Goal: Task Accomplishment & Management: Complete application form

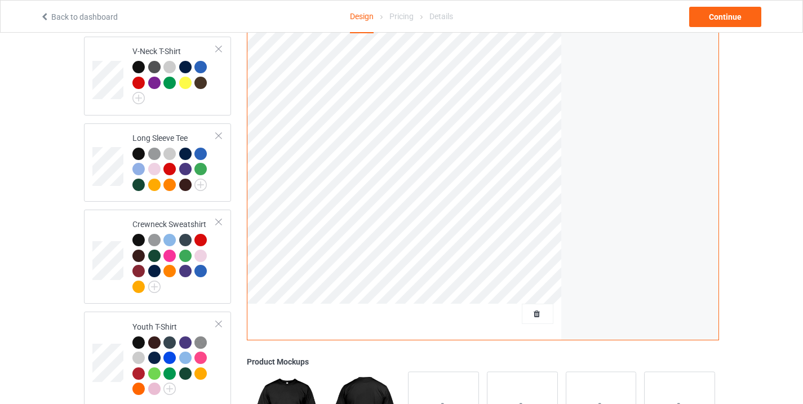
scroll to position [579, 0]
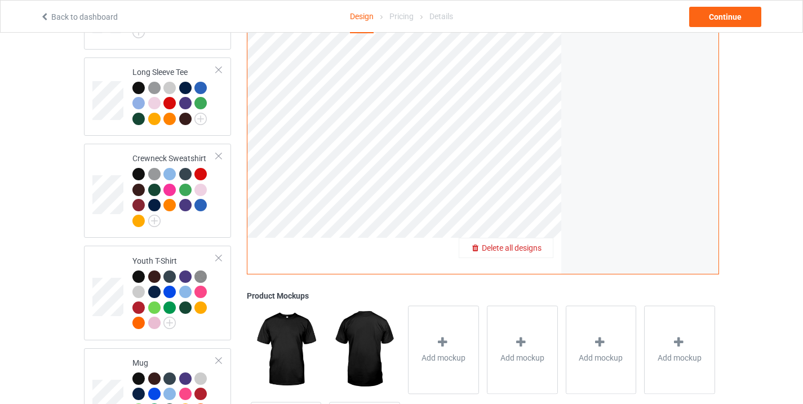
click at [543, 243] on div "Delete all designs" at bounding box center [506, 247] width 94 height 11
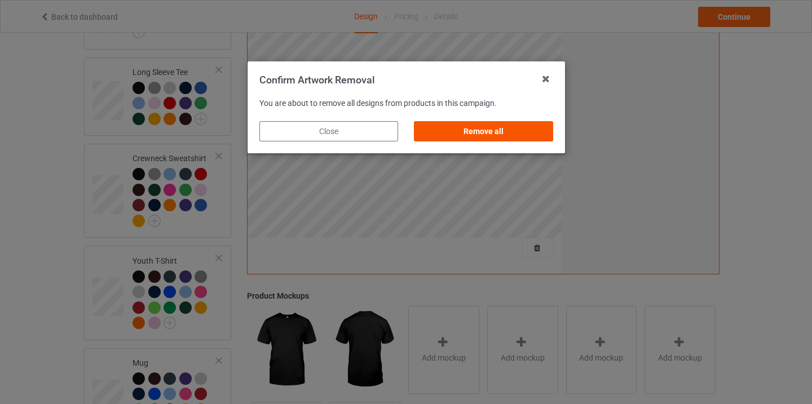
click at [498, 126] on div "Remove all" at bounding box center [483, 131] width 139 height 20
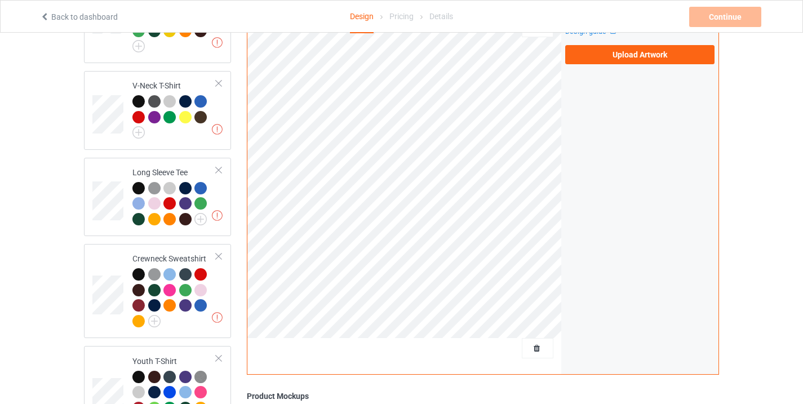
scroll to position [403, 0]
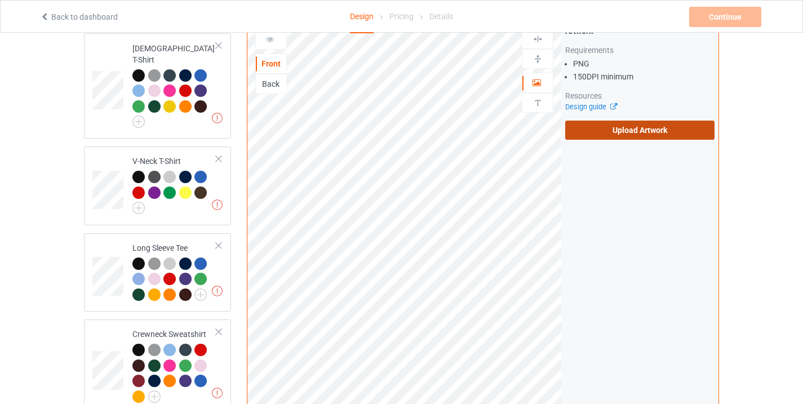
click at [610, 121] on label "Upload Artwork" at bounding box center [639, 130] width 149 height 19
click at [0, 0] on input "Upload Artwork" at bounding box center [0, 0] width 0 height 0
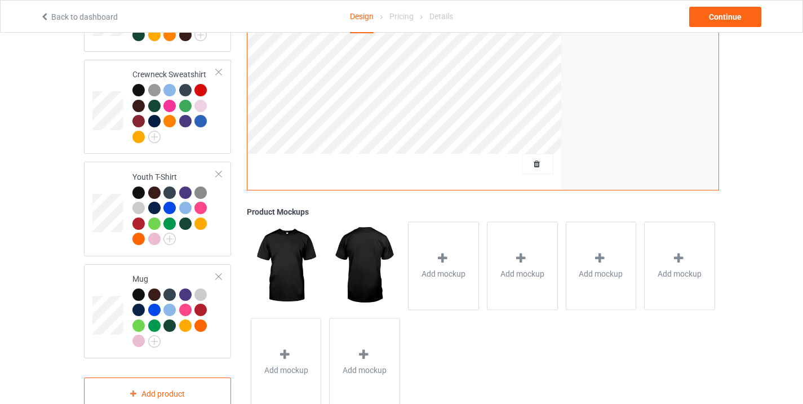
scroll to position [684, 0]
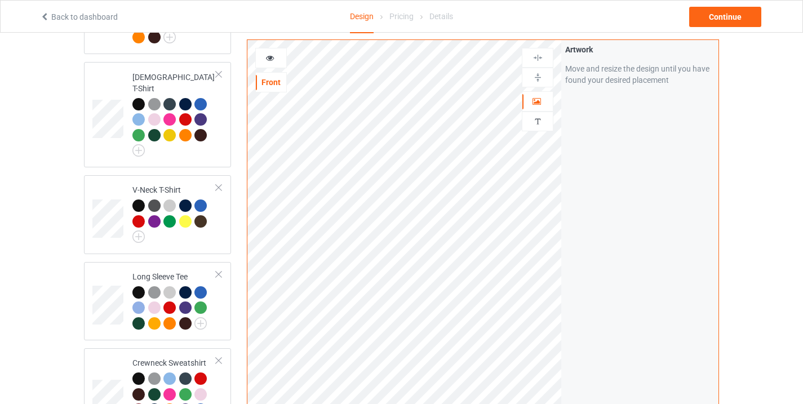
scroll to position [315, 0]
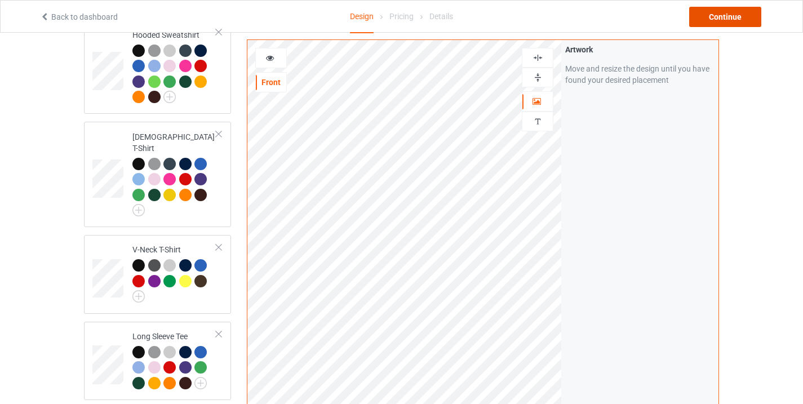
click at [723, 15] on div "Continue" at bounding box center [725, 17] width 72 height 20
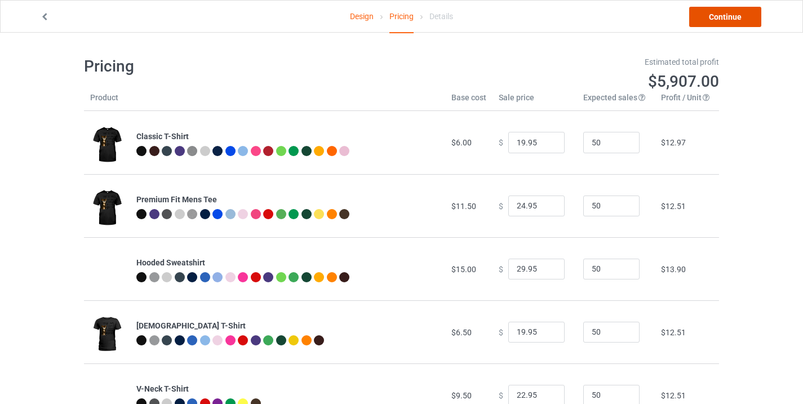
click at [735, 14] on link "Continue" at bounding box center [725, 17] width 72 height 20
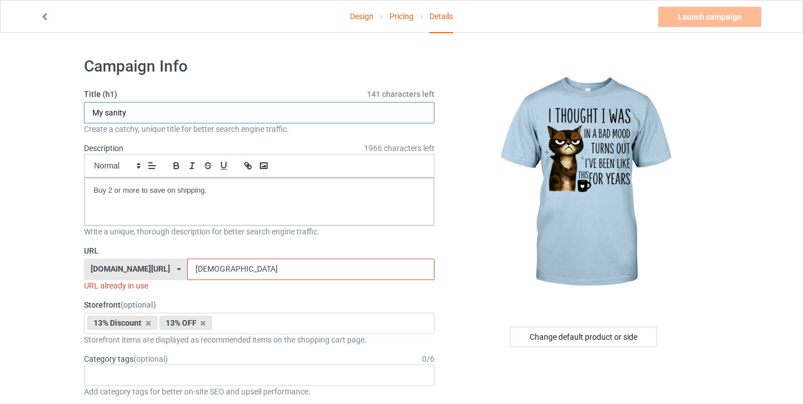
click at [136, 120] on input "My sanity" at bounding box center [259, 112] width 351 height 21
type input "Funny Cat"
click at [215, 268] on input "[DEMOGRAPHIC_DATA]" at bounding box center [310, 269] width 247 height 21
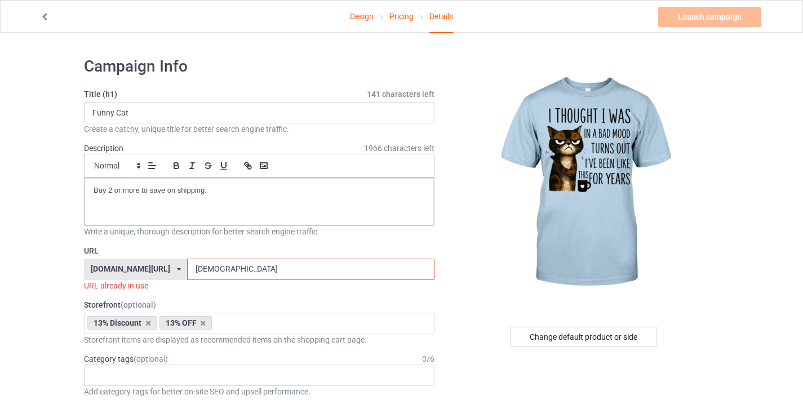
click at [214, 268] on input "[DEMOGRAPHIC_DATA]" at bounding box center [310, 269] width 247 height 21
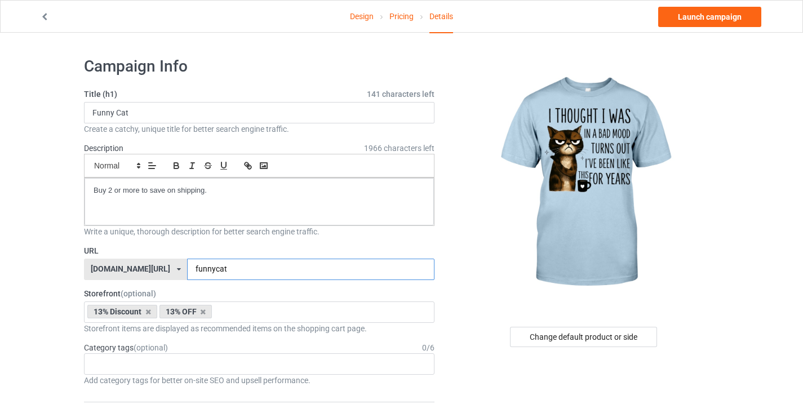
type input "funnycat"
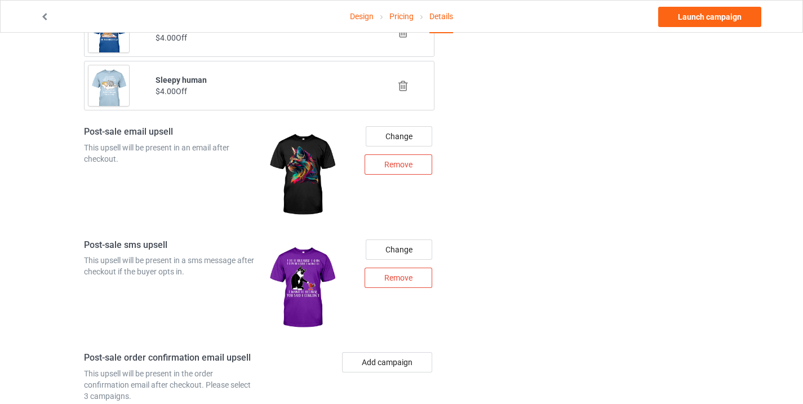
scroll to position [1137, 0]
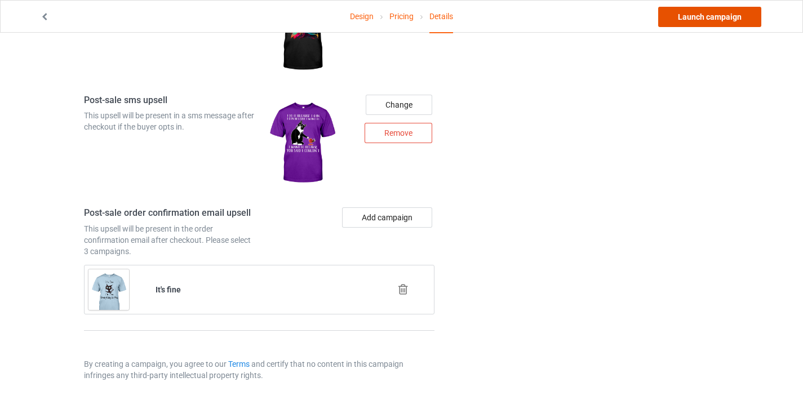
click at [693, 12] on link "Launch campaign" at bounding box center [709, 17] width 103 height 20
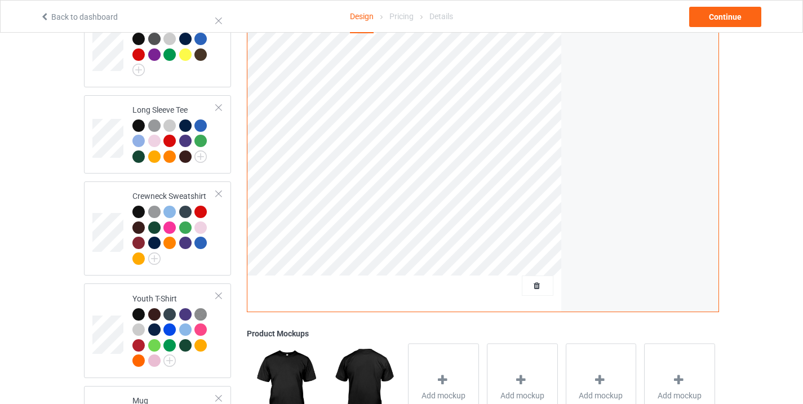
scroll to position [684, 0]
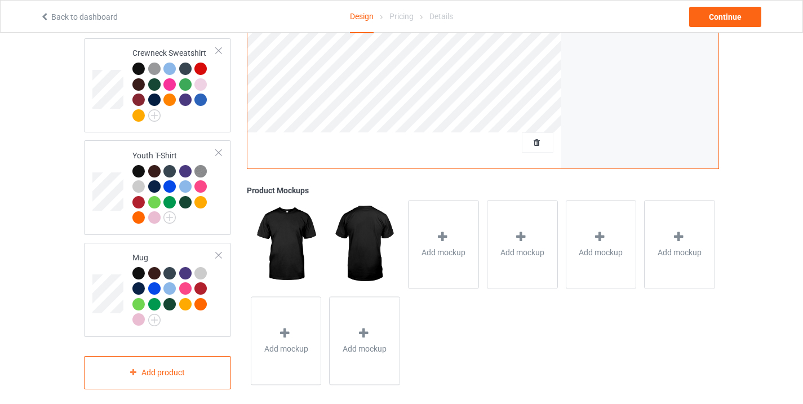
click at [554, 132] on div at bounding box center [404, 146] width 315 height 28
click at [537, 138] on span "Delete all designs" at bounding box center [512, 142] width 60 height 9
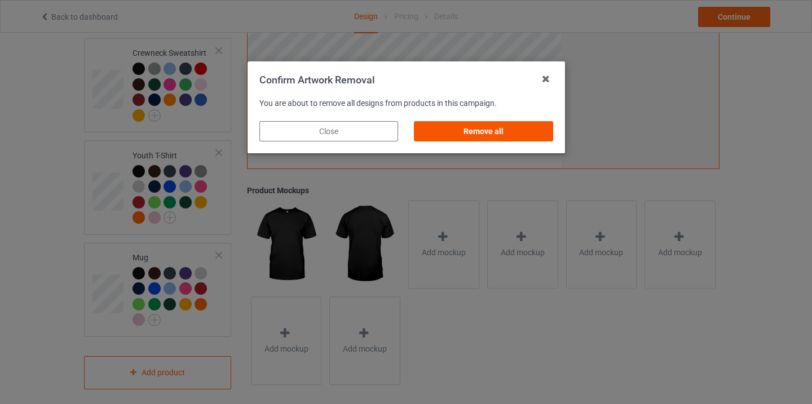
click at [524, 133] on div "Remove all" at bounding box center [483, 131] width 139 height 20
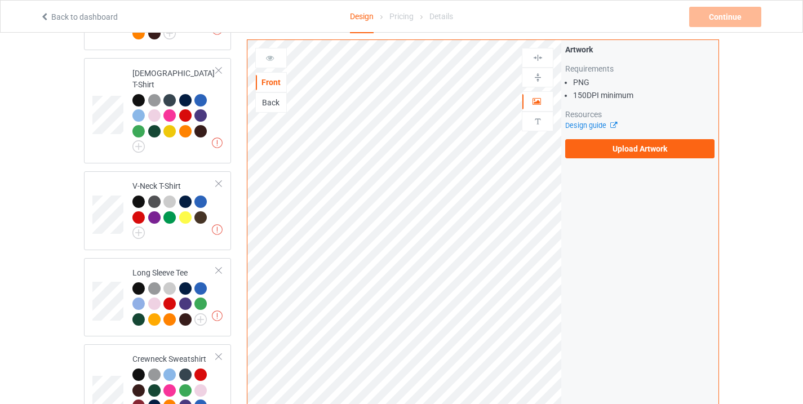
scroll to position [377, 0]
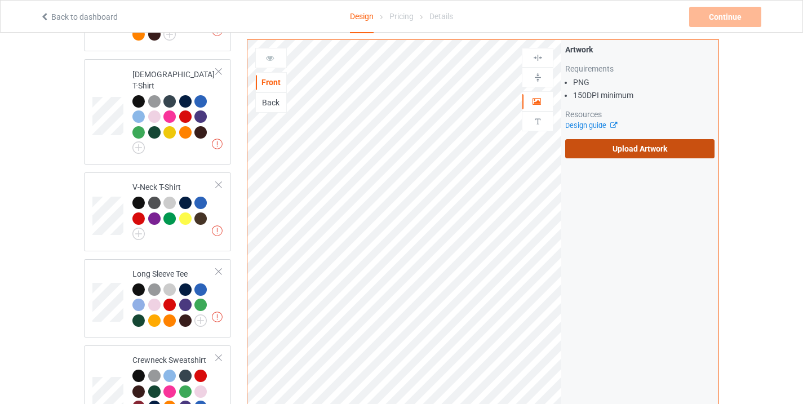
click at [636, 143] on label "Upload Artwork" at bounding box center [639, 148] width 149 height 19
click at [0, 0] on input "Upload Artwork" at bounding box center [0, 0] width 0 height 0
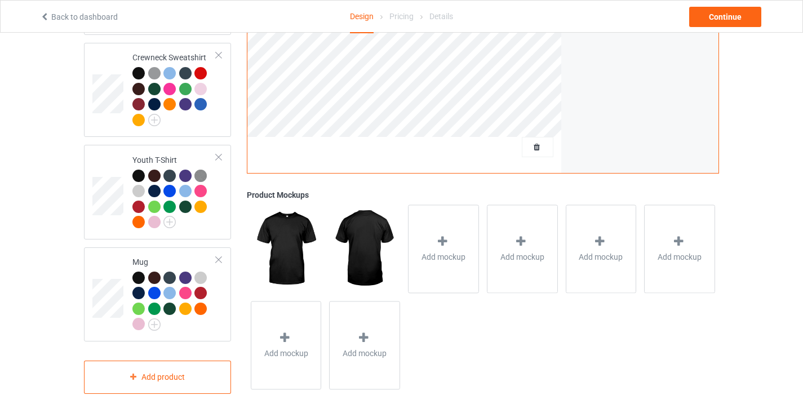
scroll to position [684, 0]
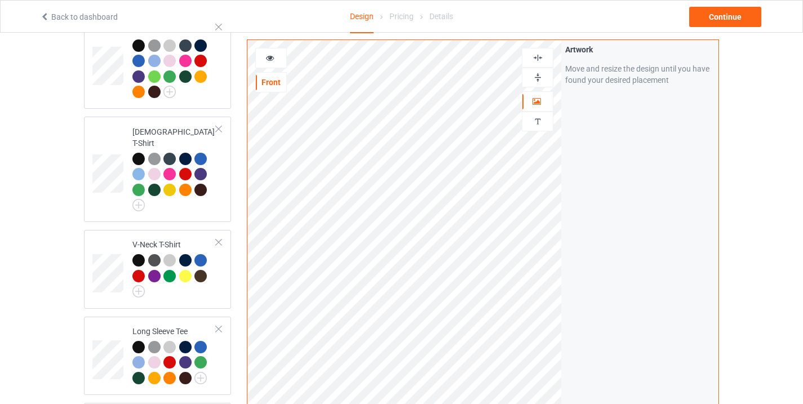
scroll to position [318, 0]
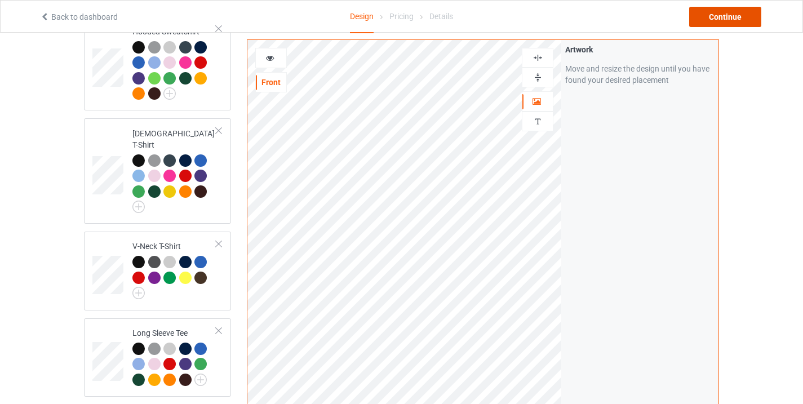
click at [727, 19] on div "Continue" at bounding box center [725, 17] width 72 height 20
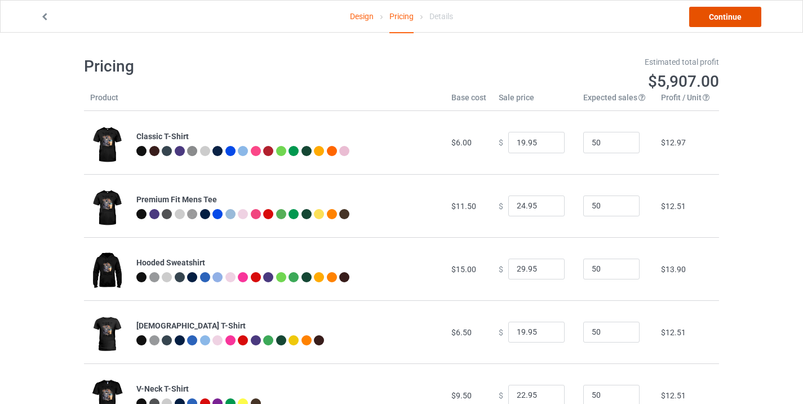
click at [741, 16] on link "Continue" at bounding box center [725, 17] width 72 height 20
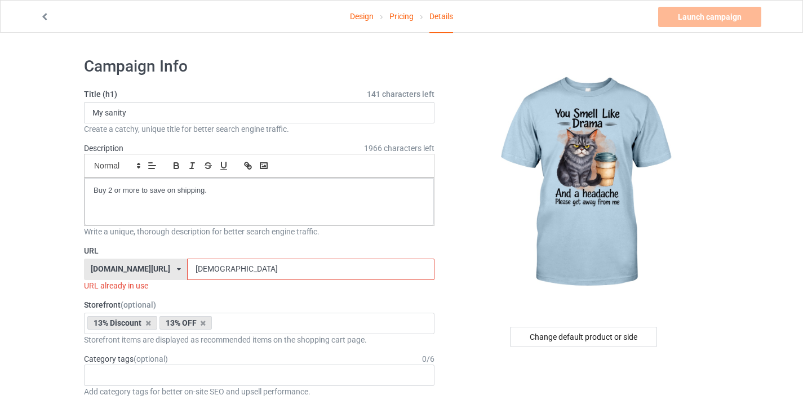
click at [232, 268] on input "[DEMOGRAPHIC_DATA]" at bounding box center [310, 269] width 247 height 21
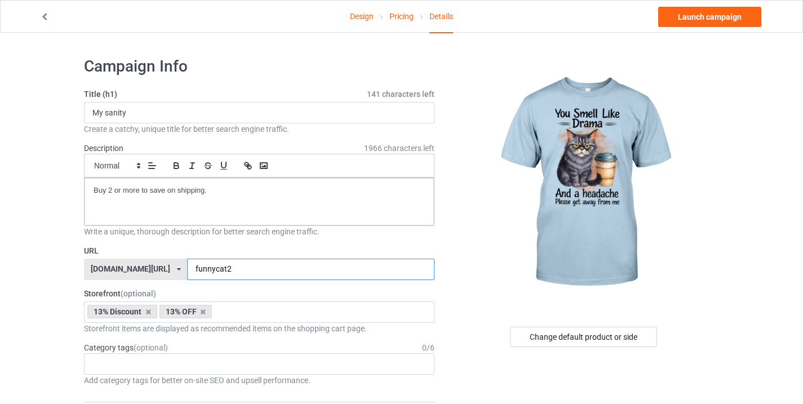
type input "funnycat2"
click at [123, 113] on input "My sanity" at bounding box center [259, 112] width 351 height 21
type input "Funny cat"
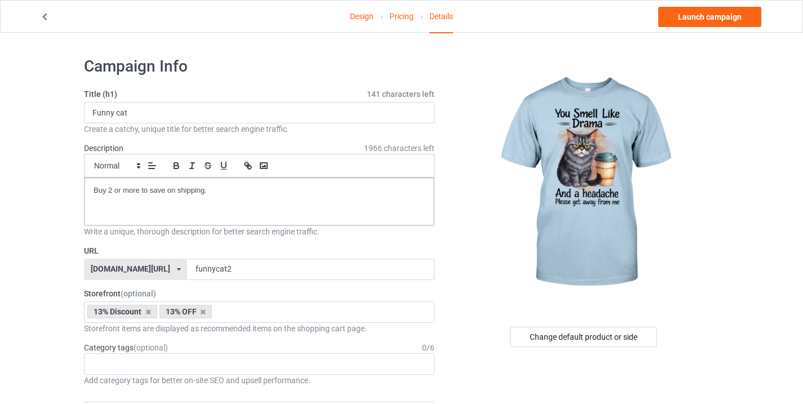
click at [723, 17] on link "Launch campaign" at bounding box center [709, 17] width 103 height 20
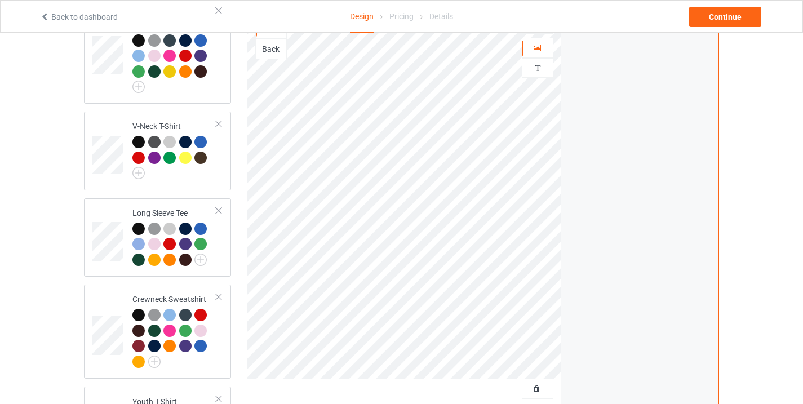
scroll to position [493, 0]
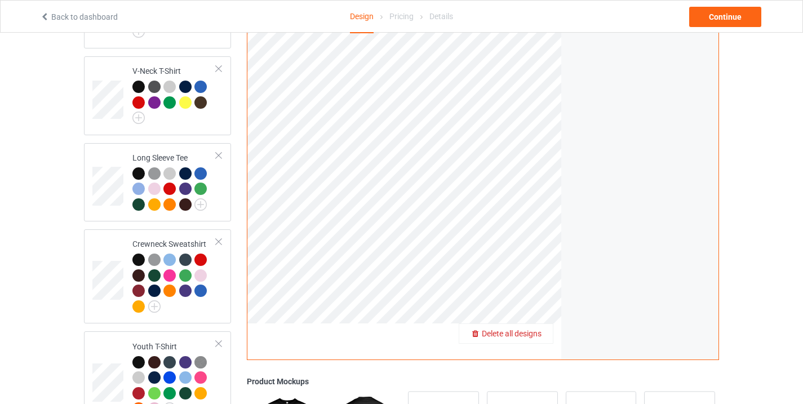
click at [542, 329] on span "Delete all designs" at bounding box center [512, 333] width 60 height 9
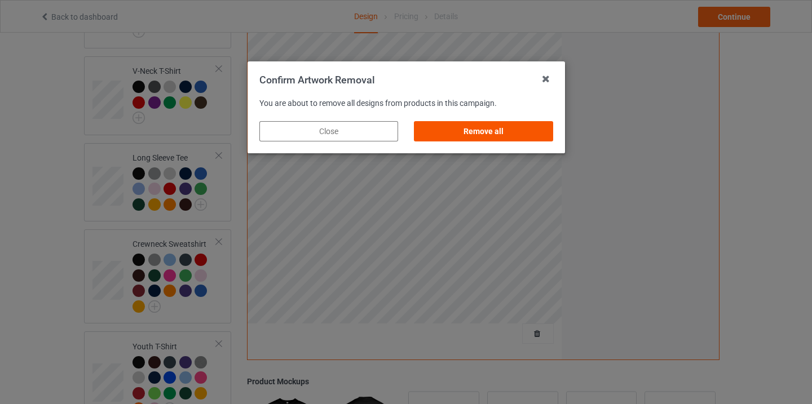
click at [503, 130] on div "Remove all" at bounding box center [483, 131] width 139 height 20
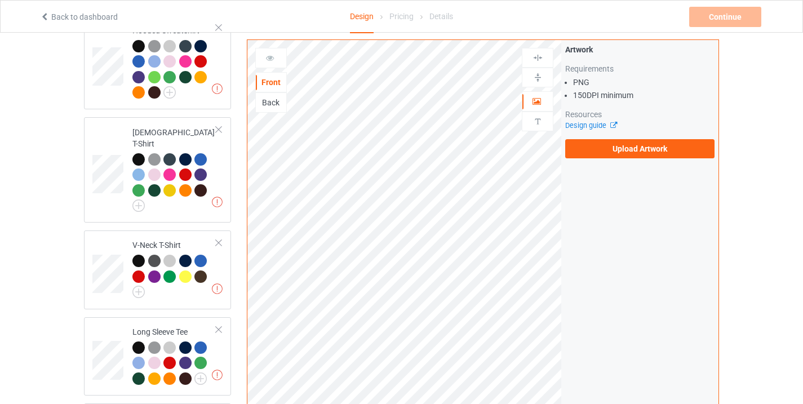
scroll to position [283, 0]
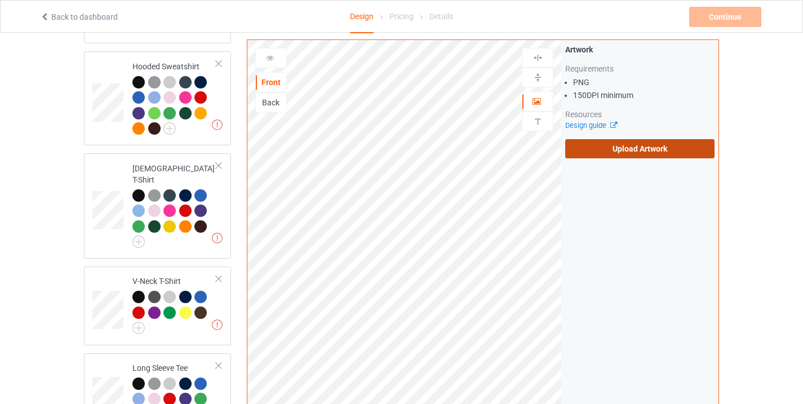
click at [636, 146] on label "Upload Artwork" at bounding box center [639, 148] width 149 height 19
click at [0, 0] on input "Upload Artwork" at bounding box center [0, 0] width 0 height 0
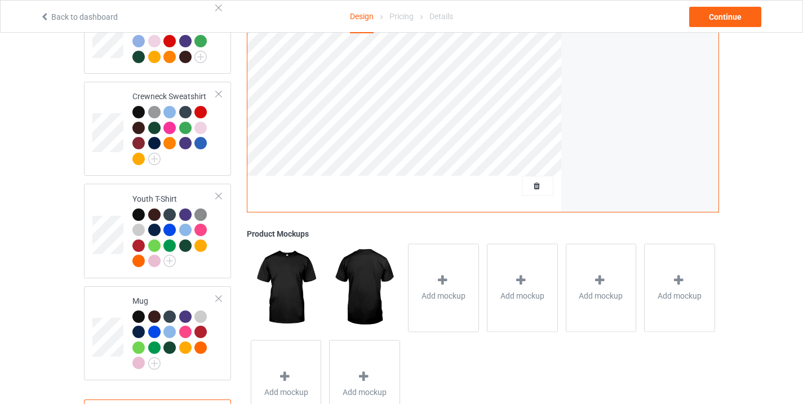
scroll to position [684, 0]
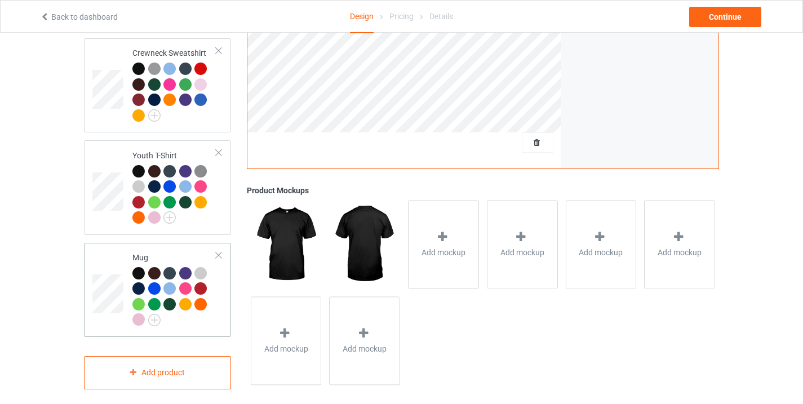
click at [85, 293] on div "Mug" at bounding box center [157, 290] width 147 height 94
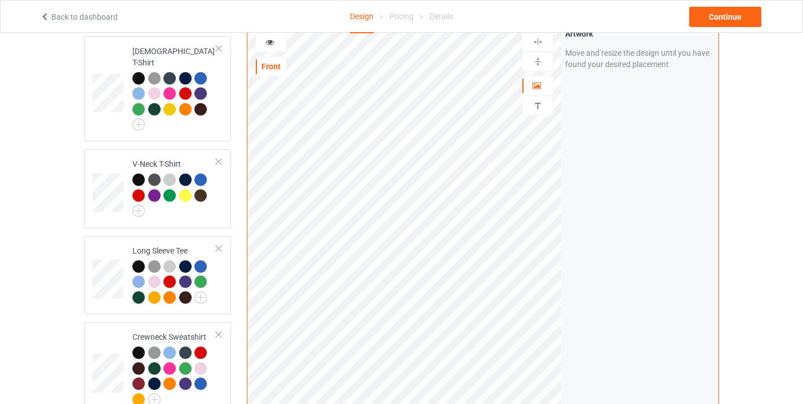
scroll to position [399, 0]
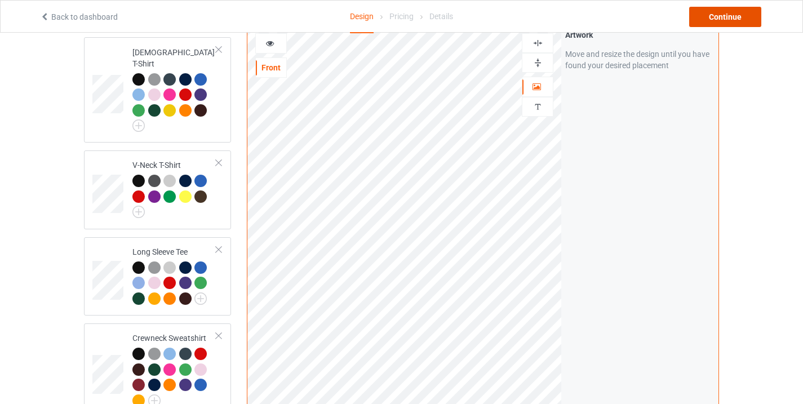
click at [714, 14] on div "Continue" at bounding box center [725, 17] width 72 height 20
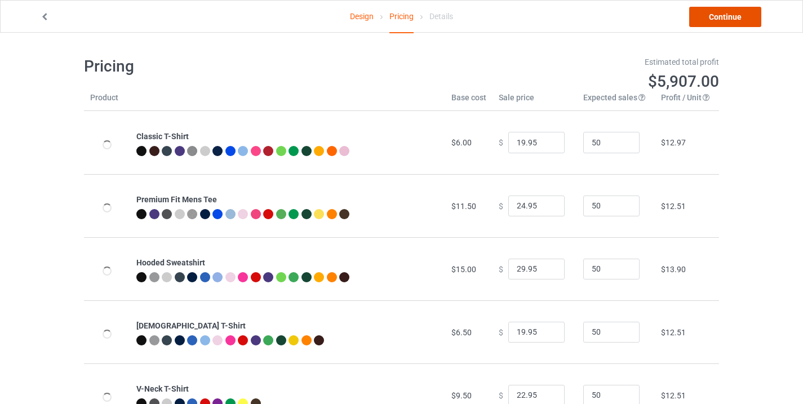
click at [715, 13] on link "Continue" at bounding box center [725, 17] width 72 height 20
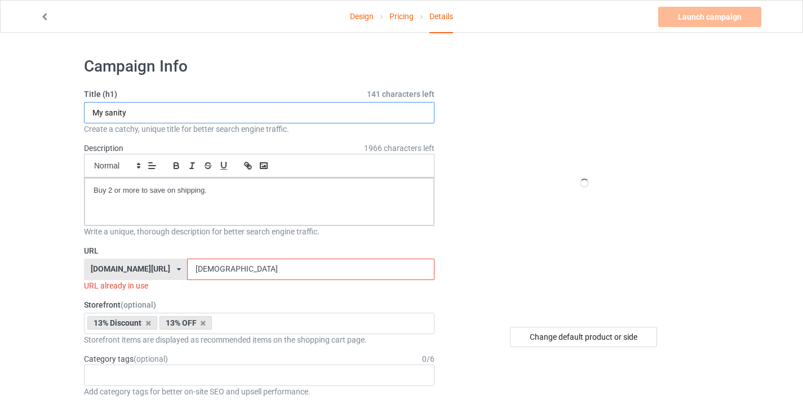
click at [123, 113] on input "My sanity" at bounding box center [259, 112] width 351 height 21
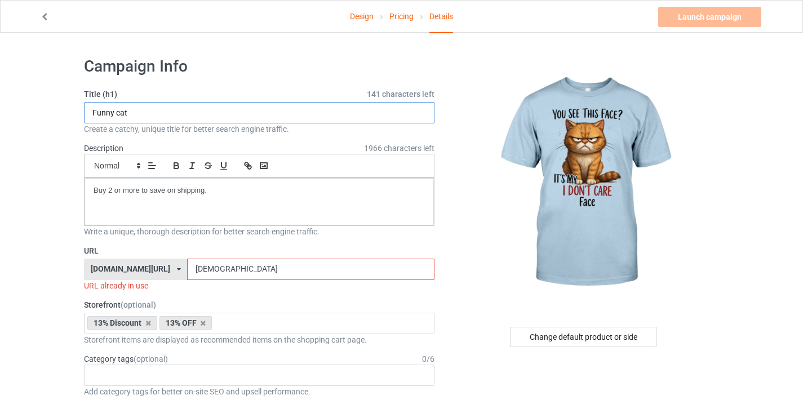
type input "Funny cat"
click at [194, 272] on input "[DEMOGRAPHIC_DATA]" at bounding box center [310, 269] width 247 height 21
type input "g"
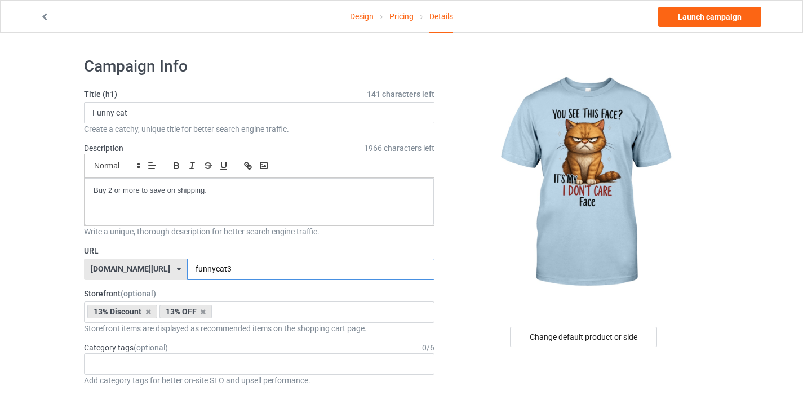
type input "funnycat3"
click at [115, 111] on input "Funny cat" at bounding box center [259, 112] width 351 height 21
click at [707, 20] on link "Launch campaign" at bounding box center [709, 17] width 103 height 20
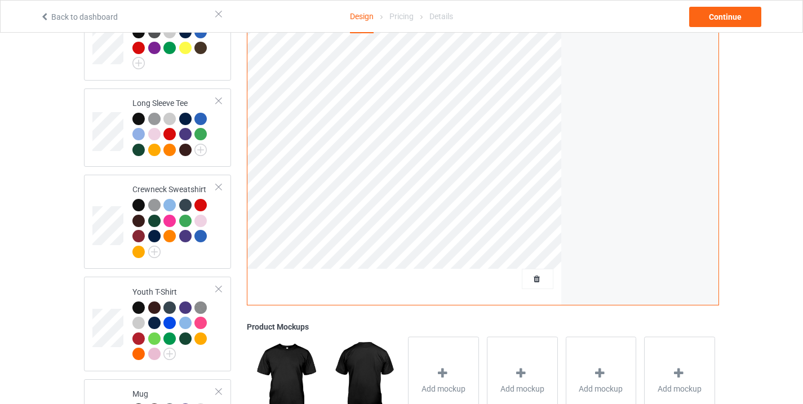
scroll to position [551, 0]
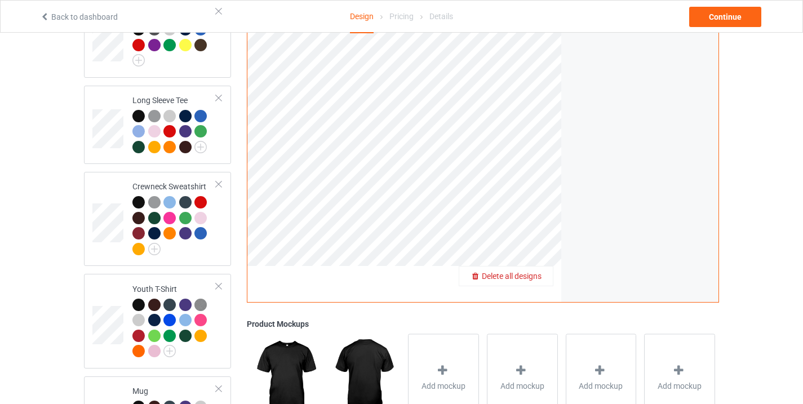
click at [530, 272] on span "Delete all designs" at bounding box center [512, 276] width 60 height 9
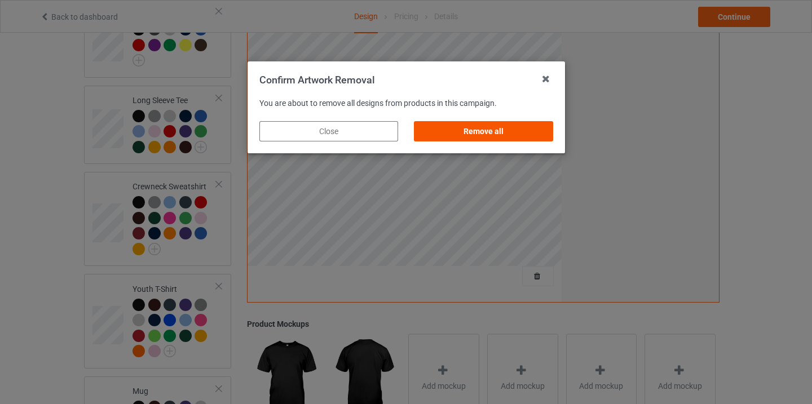
click at [479, 134] on div "Remove all" at bounding box center [483, 131] width 139 height 20
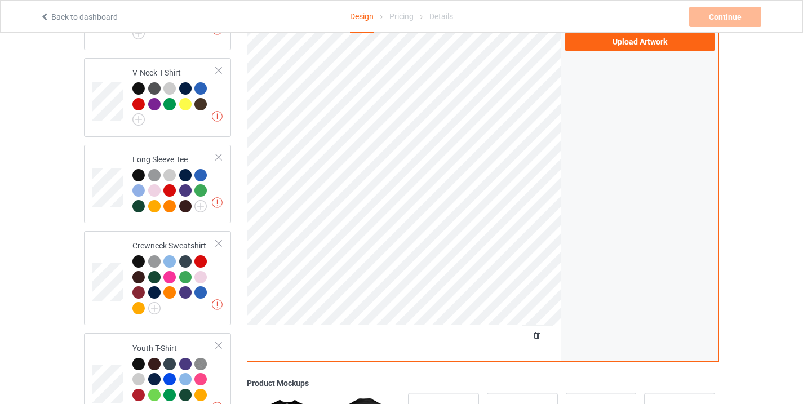
scroll to position [478, 0]
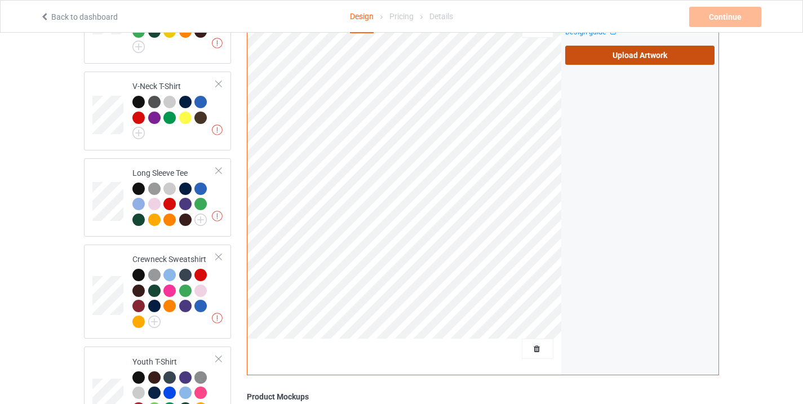
click at [613, 46] on label "Upload Artwork" at bounding box center [639, 55] width 149 height 19
click at [0, 0] on input "Upload Artwork" at bounding box center [0, 0] width 0 height 0
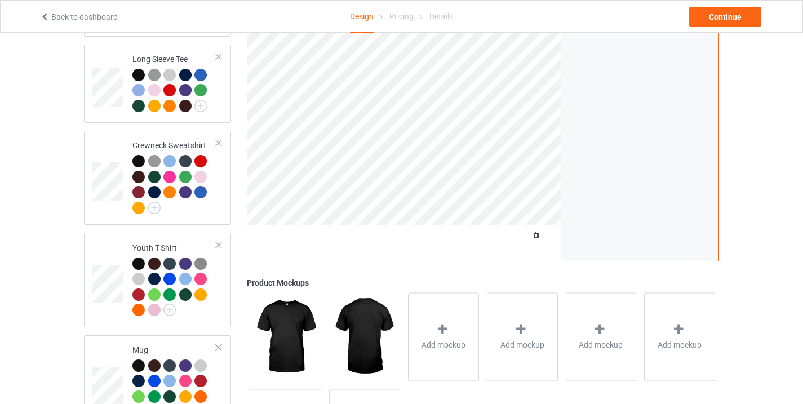
scroll to position [667, 0]
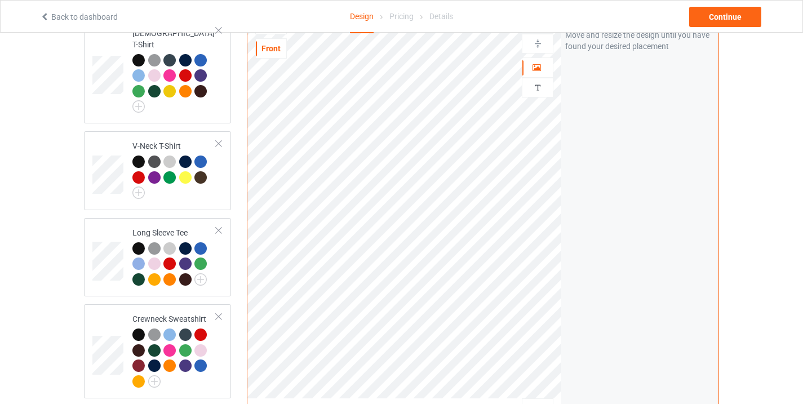
scroll to position [364, 0]
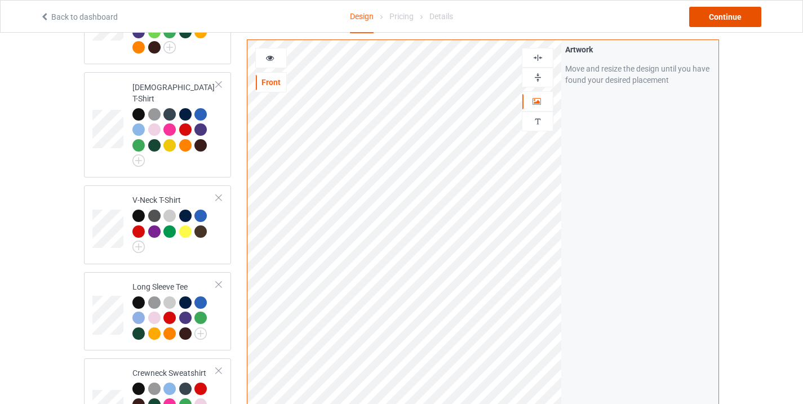
click at [735, 17] on div "Continue" at bounding box center [725, 17] width 72 height 20
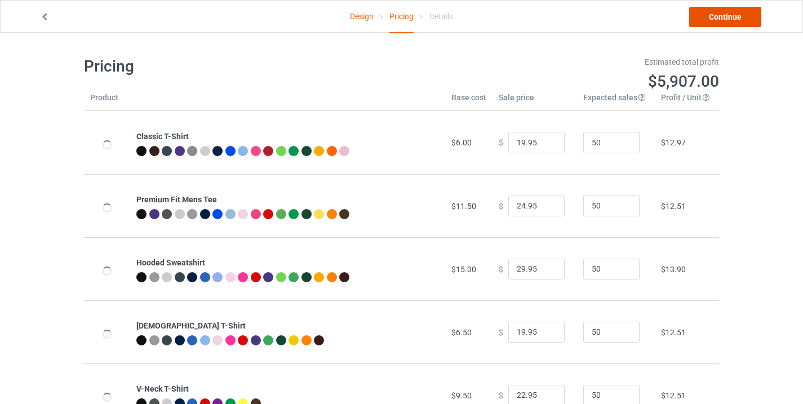
click at [735, 23] on link "Continue" at bounding box center [725, 17] width 72 height 20
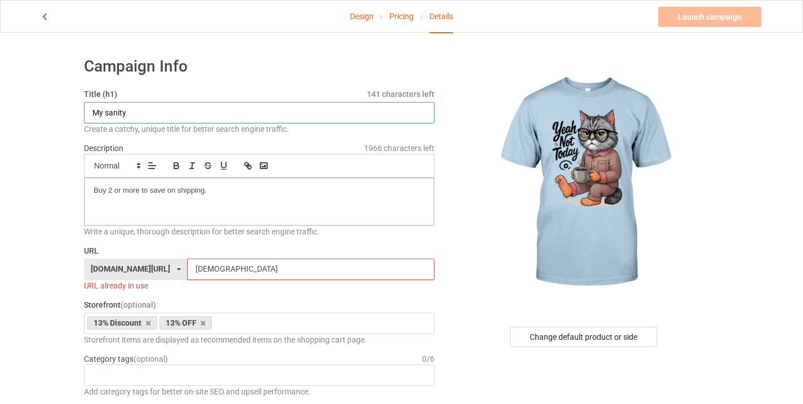
click at [144, 116] on input "My sanity" at bounding box center [259, 112] width 351 height 21
paste input "Funny cat"
type input "Funny cat"
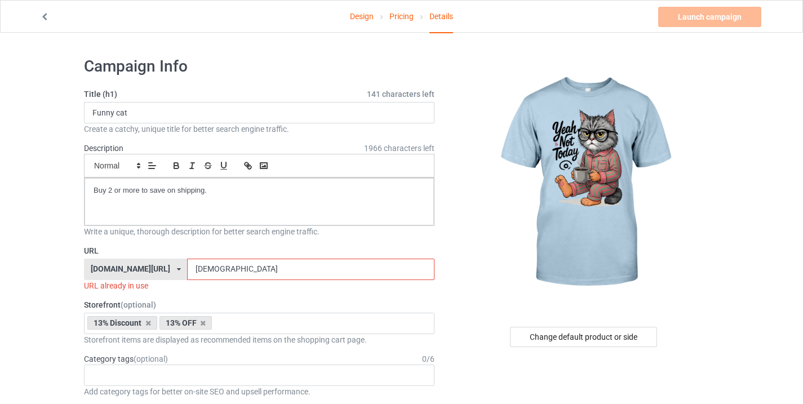
click at [210, 269] on input "[DEMOGRAPHIC_DATA]" at bounding box center [310, 269] width 247 height 21
click at [210, 268] on input "[DEMOGRAPHIC_DATA]" at bounding box center [310, 269] width 247 height 21
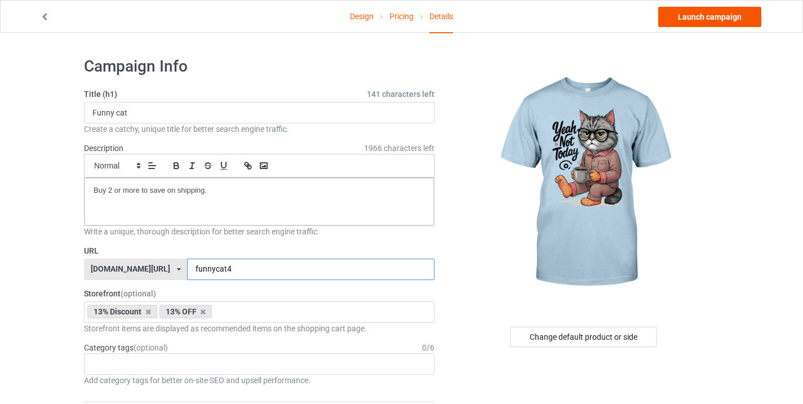
type input "funnycat4"
click at [709, 15] on link "Launch campaign" at bounding box center [709, 17] width 103 height 20
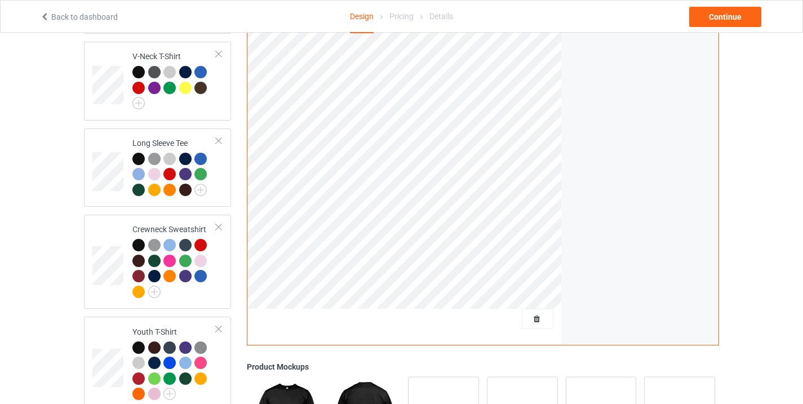
scroll to position [549, 0]
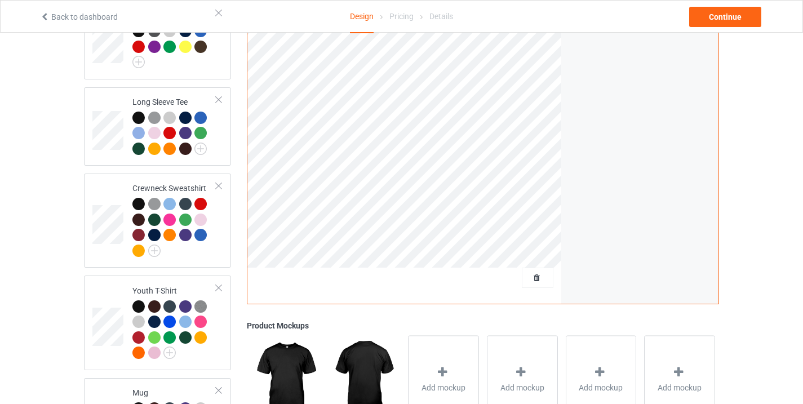
click at [535, 275] on div at bounding box center [538, 278] width 32 height 20
click at [524, 273] on span "Delete all designs" at bounding box center [512, 277] width 60 height 9
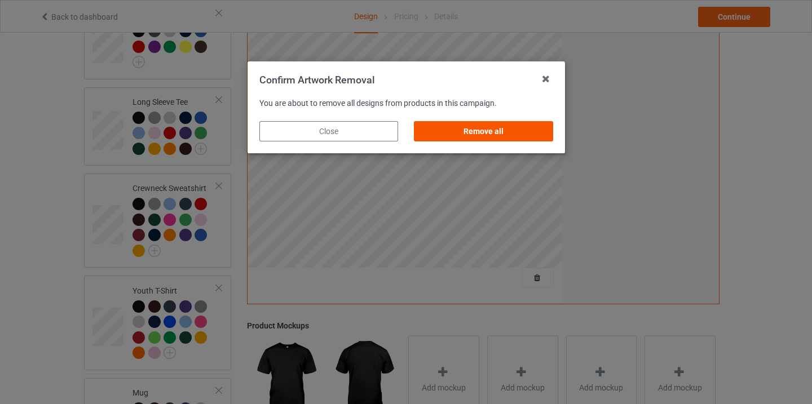
click at [496, 135] on div "Remove all" at bounding box center [483, 131] width 139 height 20
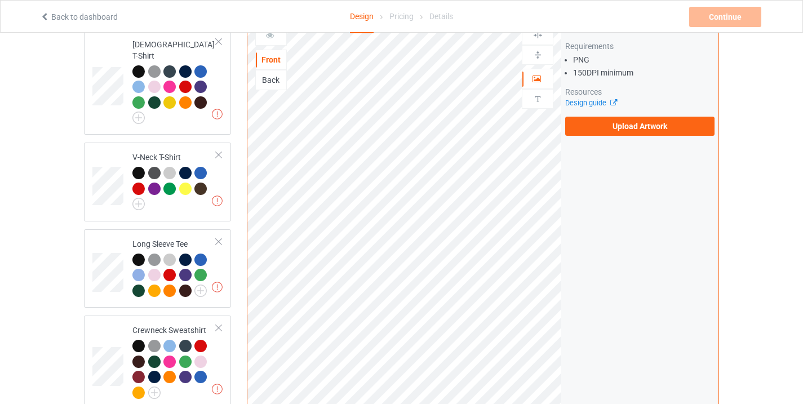
scroll to position [405, 0]
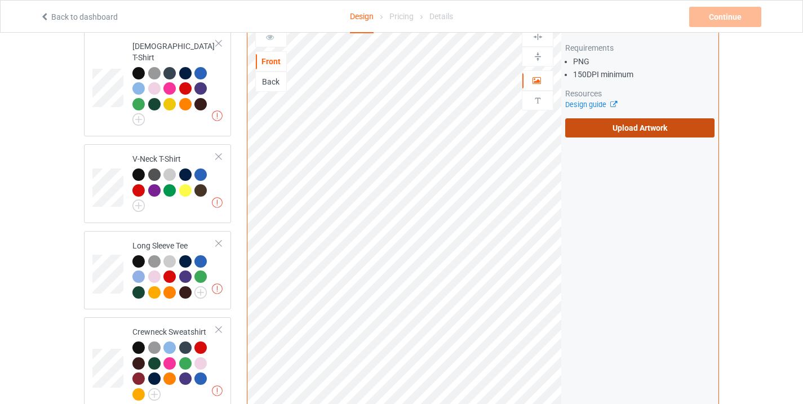
click at [643, 120] on label "Upload Artwork" at bounding box center [639, 127] width 149 height 19
click at [0, 0] on input "Upload Artwork" at bounding box center [0, 0] width 0 height 0
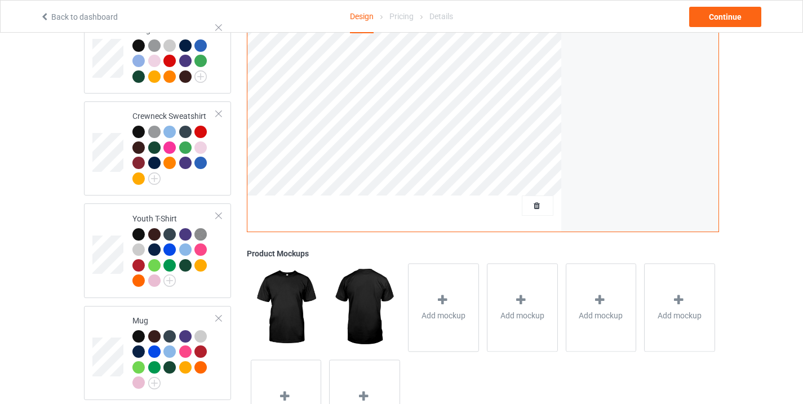
scroll to position [637, 0]
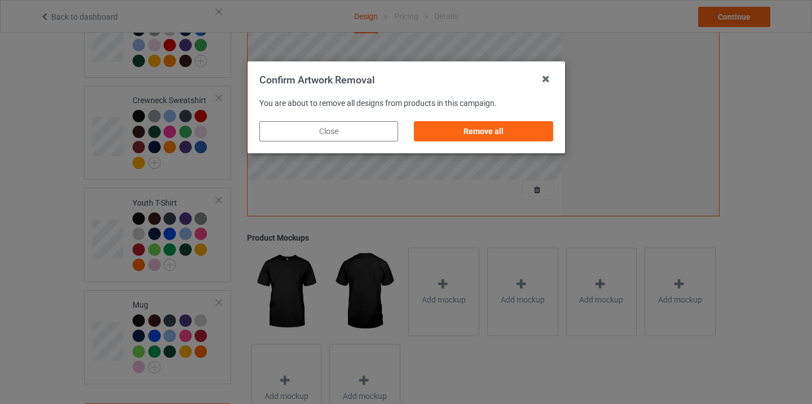
click at [425, 120] on div "Remove all" at bounding box center [483, 131] width 154 height 36
click at [455, 125] on div "Remove all" at bounding box center [483, 131] width 139 height 20
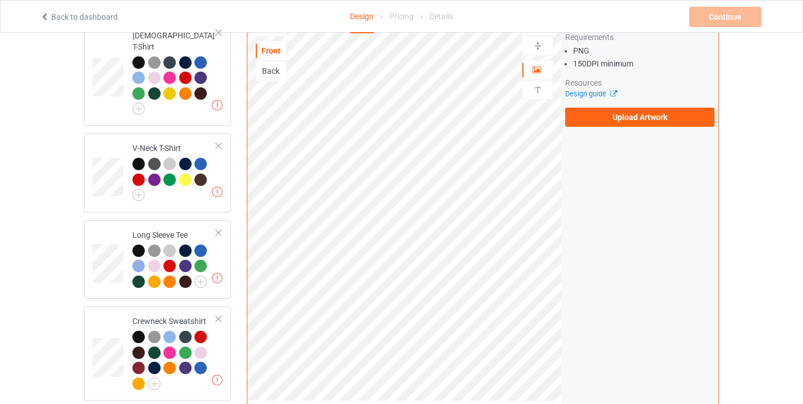
scroll to position [377, 0]
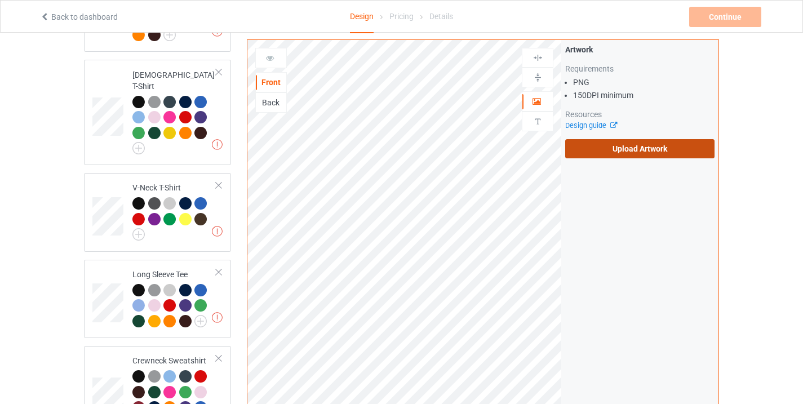
click at [628, 147] on label "Upload Artwork" at bounding box center [639, 148] width 149 height 19
click at [0, 0] on input "Upload Artwork" at bounding box center [0, 0] width 0 height 0
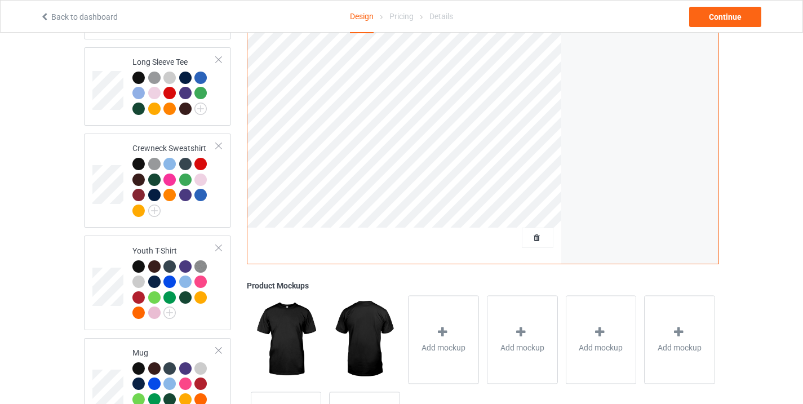
scroll to position [684, 0]
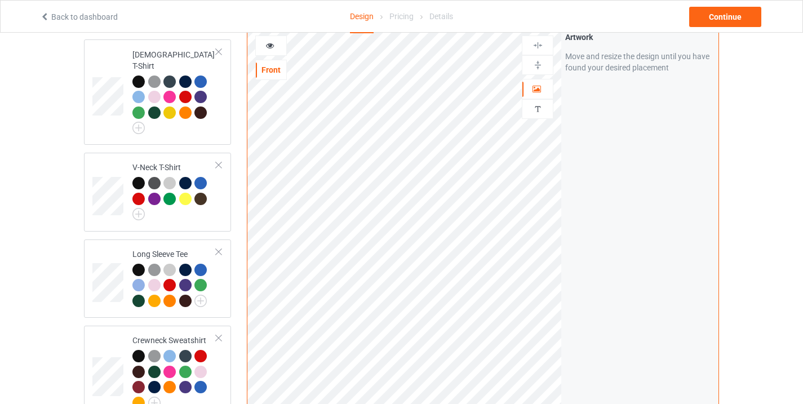
scroll to position [396, 0]
click at [727, 12] on div "Continue" at bounding box center [725, 17] width 72 height 20
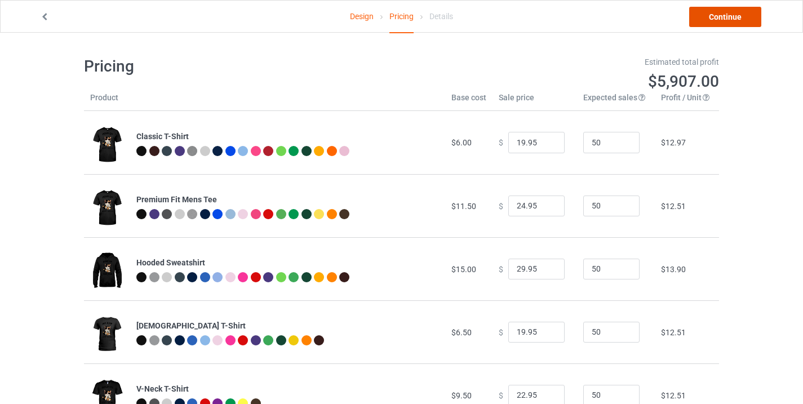
click at [733, 23] on link "Continue" at bounding box center [725, 17] width 72 height 20
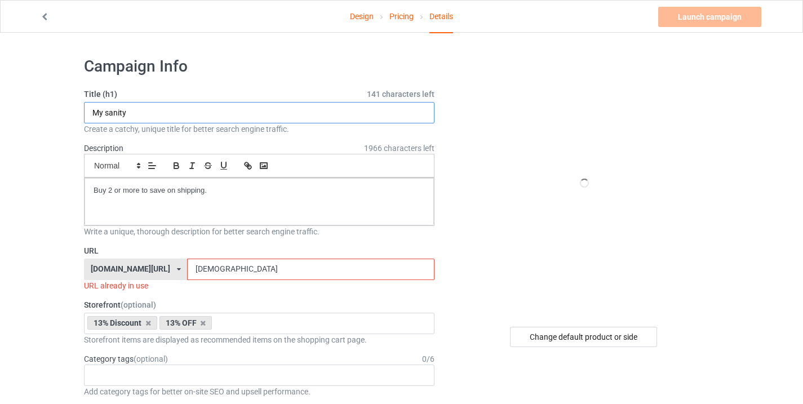
click at [138, 105] on input "My sanity" at bounding box center [259, 112] width 351 height 21
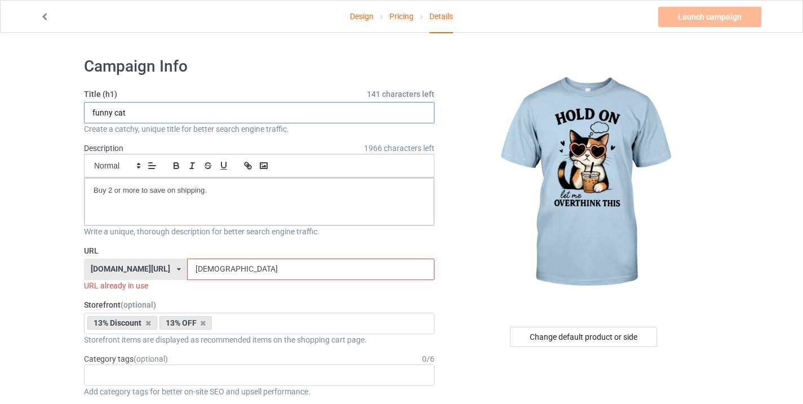
type input "funny cat"
click at [200, 264] on input "[DEMOGRAPHIC_DATA]" at bounding box center [310, 269] width 247 height 21
click at [200, 265] on input "[DEMOGRAPHIC_DATA]" at bounding box center [310, 269] width 247 height 21
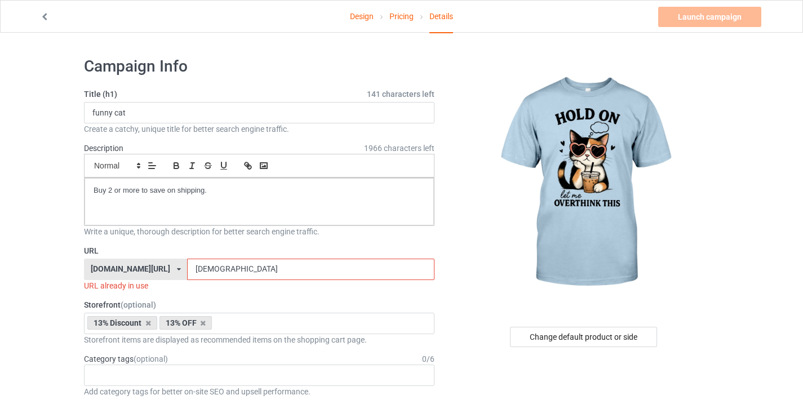
click at [200, 265] on input "[DEMOGRAPHIC_DATA]" at bounding box center [310, 269] width 247 height 21
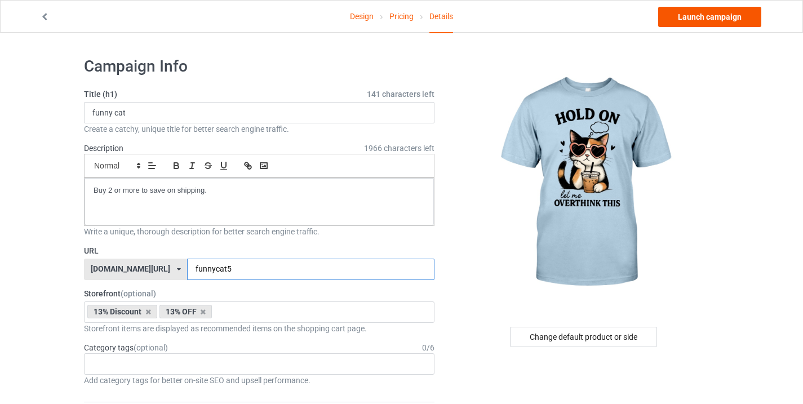
type input "funnycat5"
click at [694, 14] on link "Launch campaign" at bounding box center [709, 17] width 103 height 20
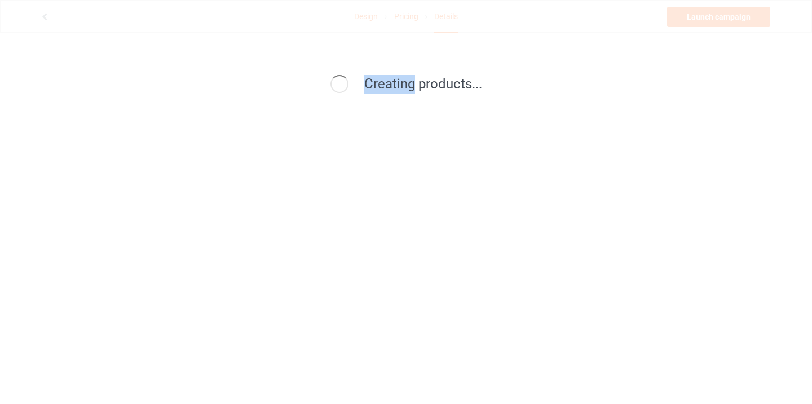
drag, startPoint x: 365, startPoint y: 82, endPoint x: 414, endPoint y: 81, distance: 49.6
click at [414, 81] on span "Creating products..." at bounding box center [423, 84] width 118 height 16
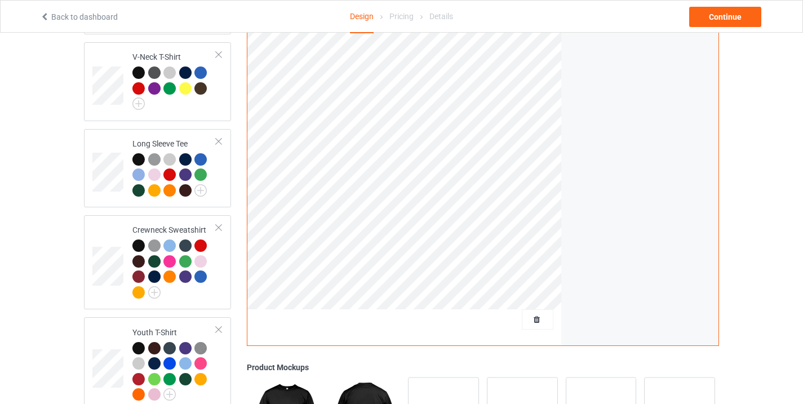
scroll to position [636, 0]
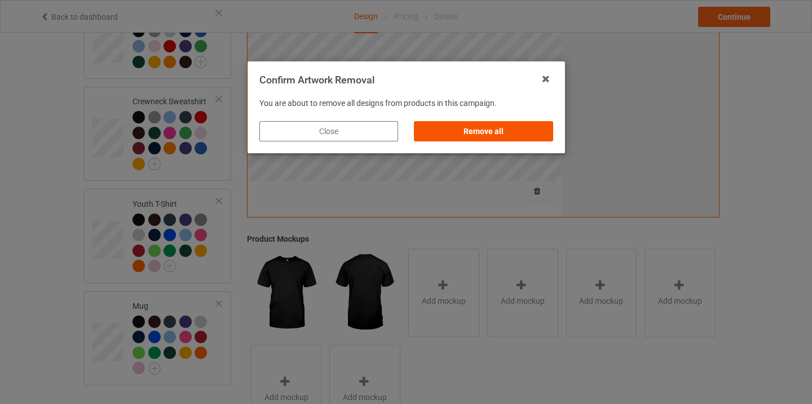
click at [475, 136] on div "Remove all" at bounding box center [483, 131] width 139 height 20
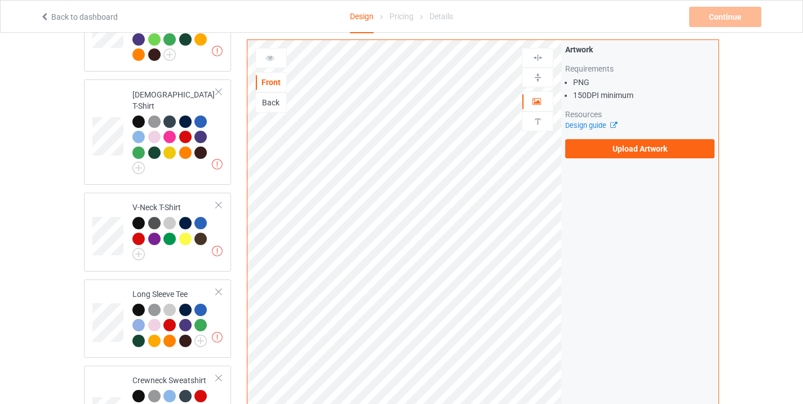
scroll to position [347, 0]
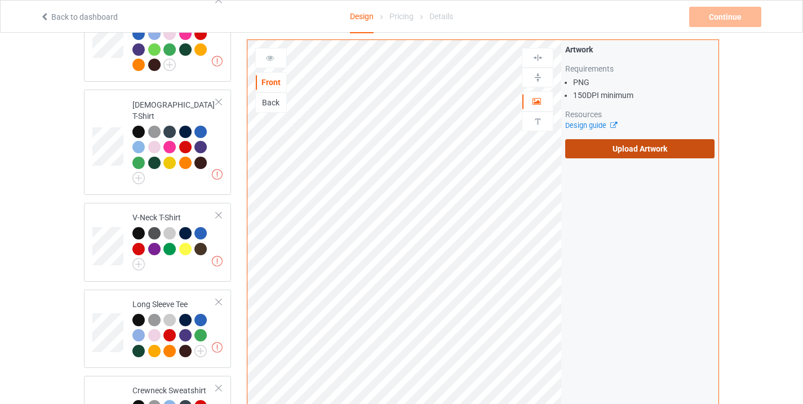
click at [629, 143] on label "Upload Artwork" at bounding box center [639, 148] width 149 height 19
click at [0, 0] on input "Upload Artwork" at bounding box center [0, 0] width 0 height 0
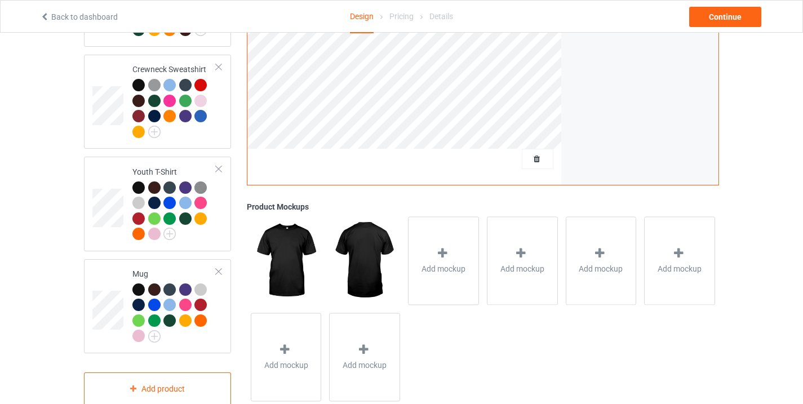
scroll to position [684, 0]
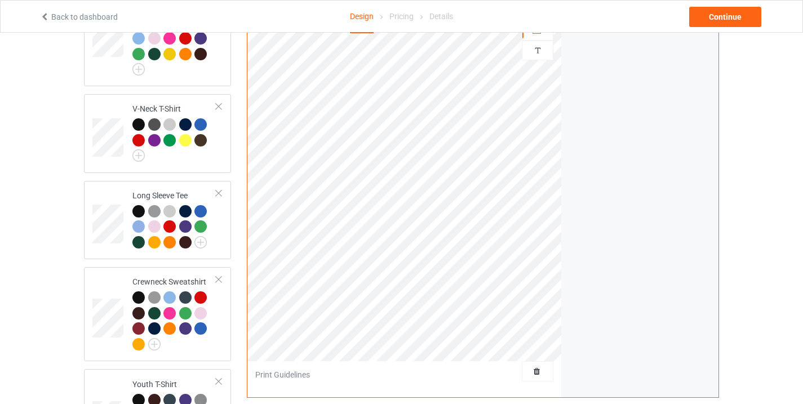
scroll to position [455, 0]
click at [718, 14] on div "Continue" at bounding box center [725, 17] width 72 height 20
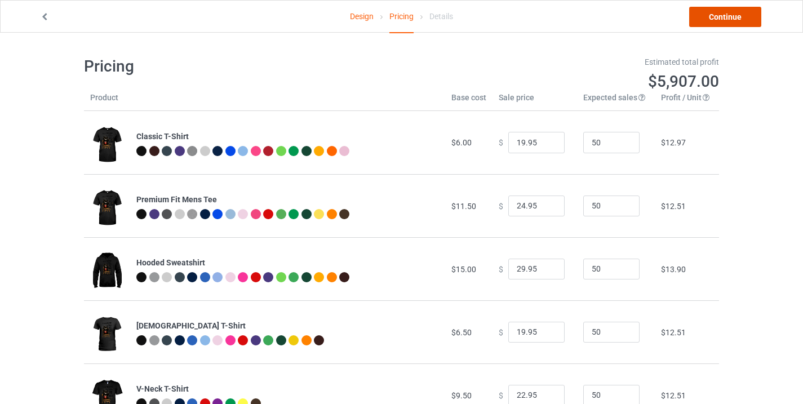
click at [733, 14] on link "Continue" at bounding box center [725, 17] width 72 height 20
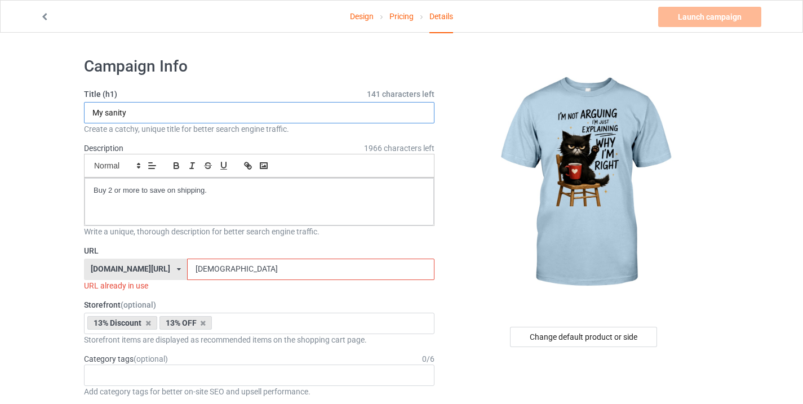
click at [134, 117] on input "My sanity" at bounding box center [259, 112] width 351 height 21
paste input "Funny cat"
type input "Funny cat"
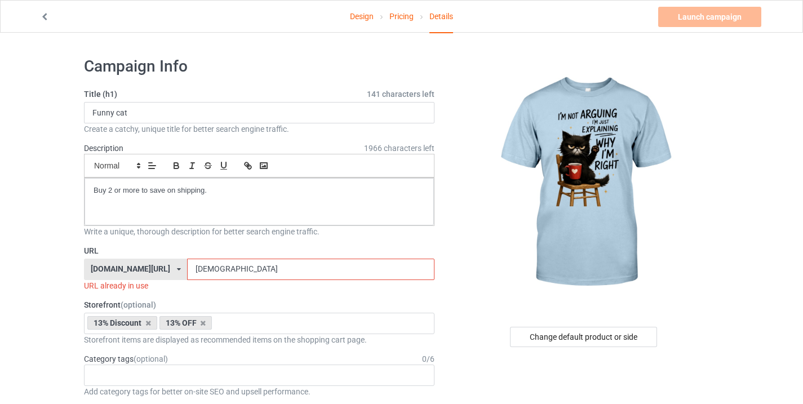
click at [202, 263] on input "[DEMOGRAPHIC_DATA]" at bounding box center [310, 269] width 247 height 21
paste input "Funny cat"
click at [209, 267] on input "Funny cat" at bounding box center [310, 269] width 247 height 21
click at [238, 272] on input "Funnycat" at bounding box center [310, 269] width 247 height 21
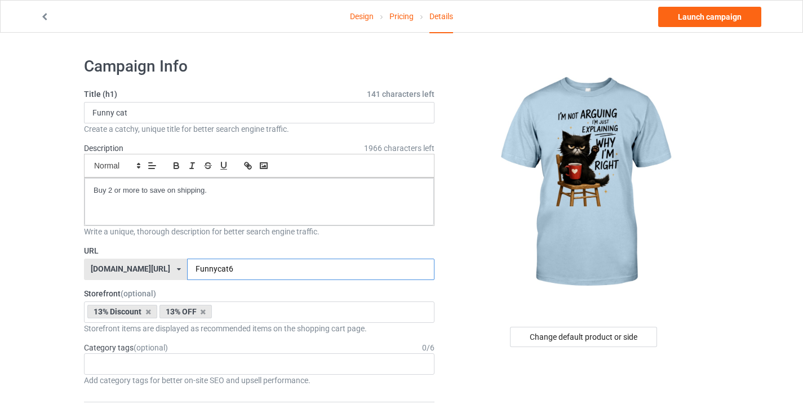
drag, startPoint x: 188, startPoint y: 269, endPoint x: 175, endPoint y: 266, distance: 13.9
click at [175, 266] on div "catsistershop.com/ catsistershop.com/ familysistershop.com/ teechip.com/ 5c8610…" at bounding box center [259, 269] width 351 height 21
type input "funnycat6"
click at [713, 18] on link "Launch campaign" at bounding box center [709, 17] width 103 height 20
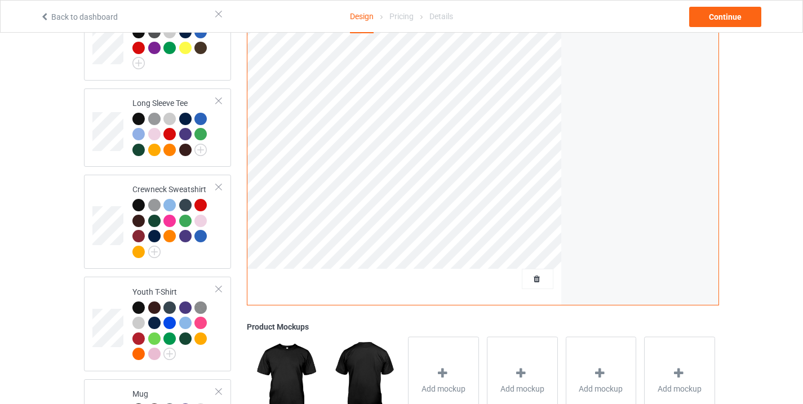
scroll to position [616, 0]
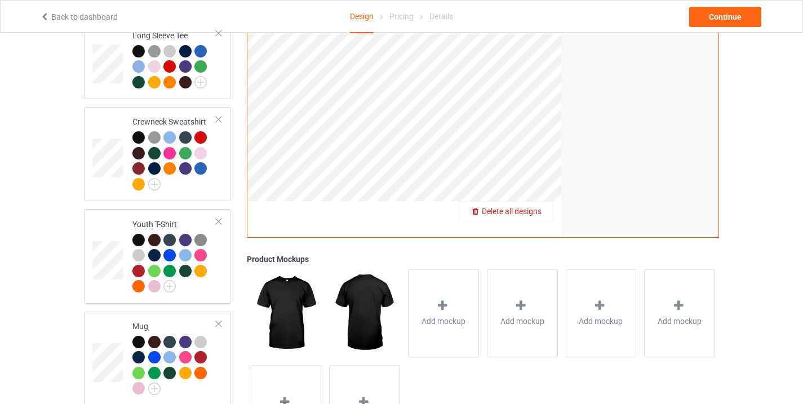
click at [541, 207] on span "Delete all designs" at bounding box center [512, 211] width 60 height 9
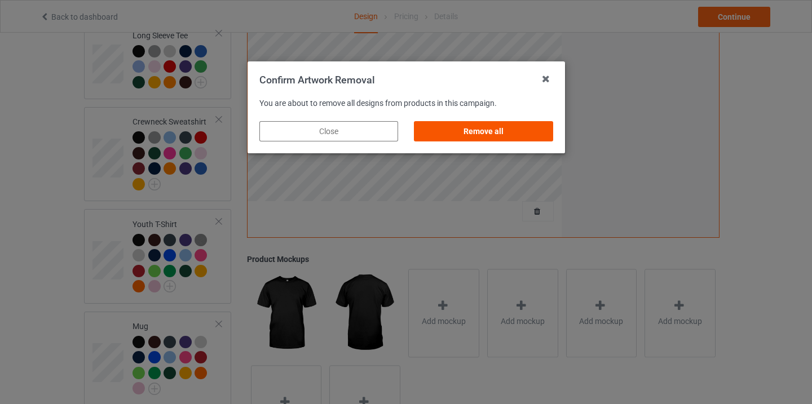
click at [492, 122] on div "Remove all" at bounding box center [483, 131] width 139 height 20
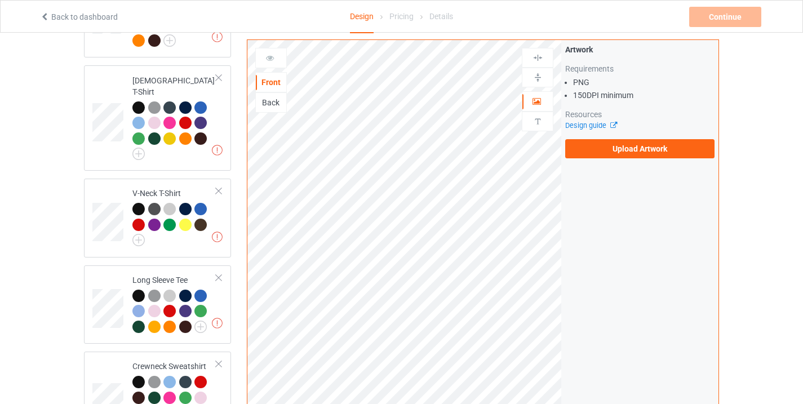
scroll to position [370, 0]
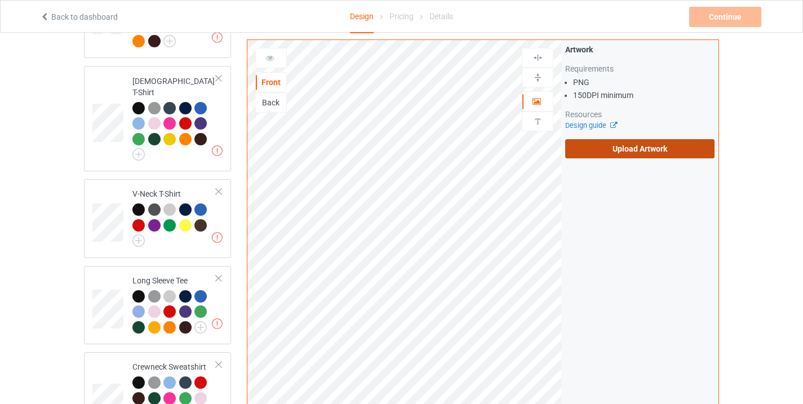
click at [616, 149] on label "Upload Artwork" at bounding box center [639, 148] width 149 height 19
click at [0, 0] on input "Upload Artwork" at bounding box center [0, 0] width 0 height 0
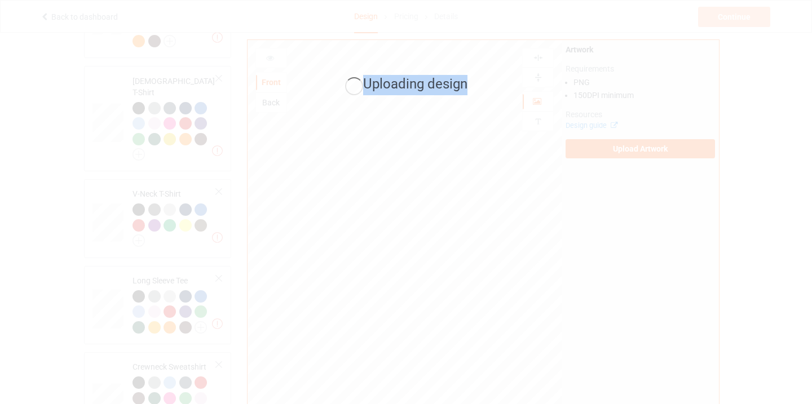
drag, startPoint x: 365, startPoint y: 81, endPoint x: 466, endPoint y: 89, distance: 101.8
click at [466, 89] on span "Uploading design" at bounding box center [415, 84] width 104 height 16
click at [363, 83] on span "Uploading design" at bounding box center [415, 84] width 104 height 16
drag, startPoint x: 364, startPoint y: 83, endPoint x: 472, endPoint y: 87, distance: 108.8
click at [473, 87] on div "Uploading design" at bounding box center [406, 85] width 294 height 20
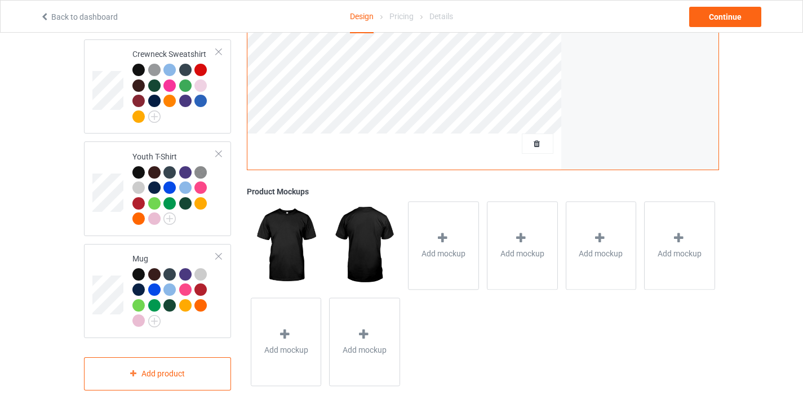
scroll to position [684, 0]
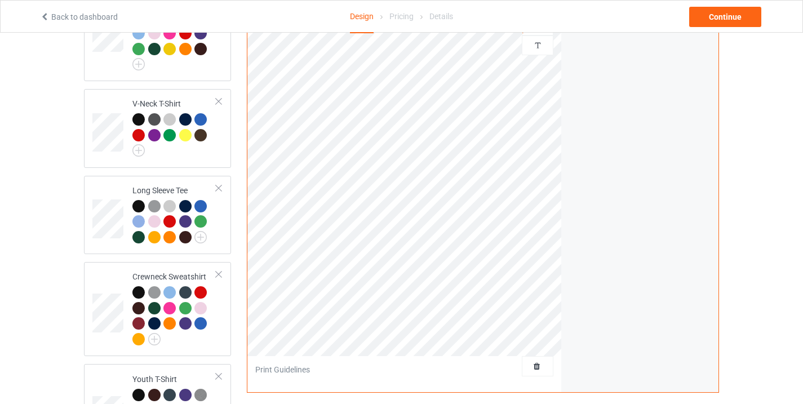
scroll to position [460, 0]
click at [720, 17] on div "Continue" at bounding box center [725, 17] width 72 height 20
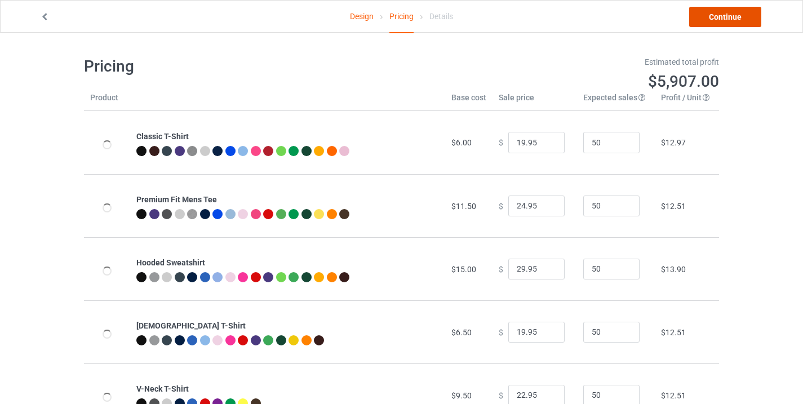
click at [716, 15] on link "Continue" at bounding box center [725, 17] width 72 height 20
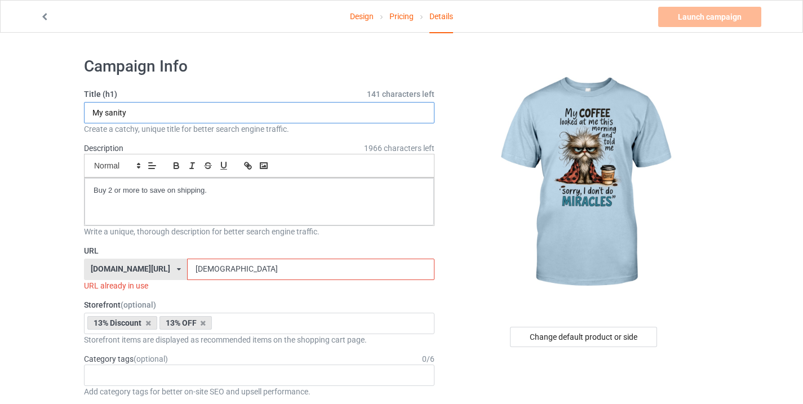
click at [163, 109] on input "My sanity" at bounding box center [259, 112] width 351 height 21
paste input "Funny cat"
type input "Funny cat"
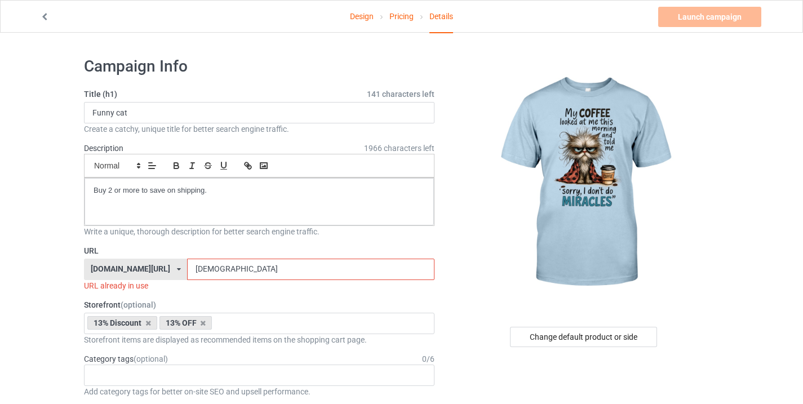
click at [214, 278] on input "[DEMOGRAPHIC_DATA]" at bounding box center [310, 269] width 247 height 21
click at [214, 277] on input "[DEMOGRAPHIC_DATA]" at bounding box center [310, 269] width 247 height 21
drag, startPoint x: 214, startPoint y: 277, endPoint x: 200, endPoint y: 284, distance: 14.9
click at [213, 277] on input "[DEMOGRAPHIC_DATA]" at bounding box center [310, 269] width 247 height 21
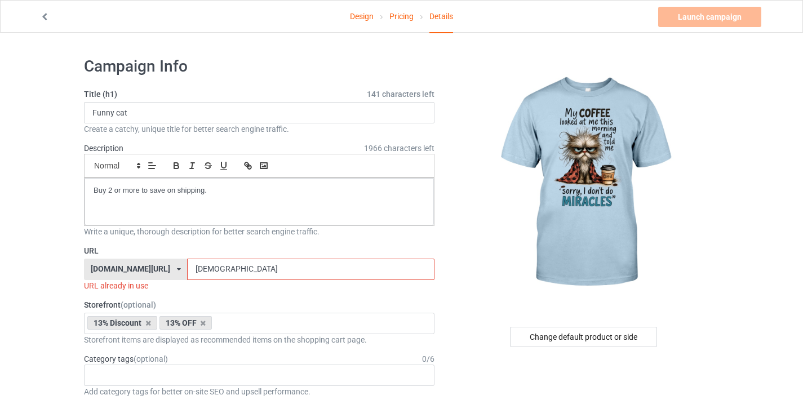
click at [194, 275] on input "[DEMOGRAPHIC_DATA]" at bounding box center [310, 269] width 247 height 21
paste input "Funny cat"
click at [209, 270] on input "Funny cat" at bounding box center [310, 269] width 247 height 21
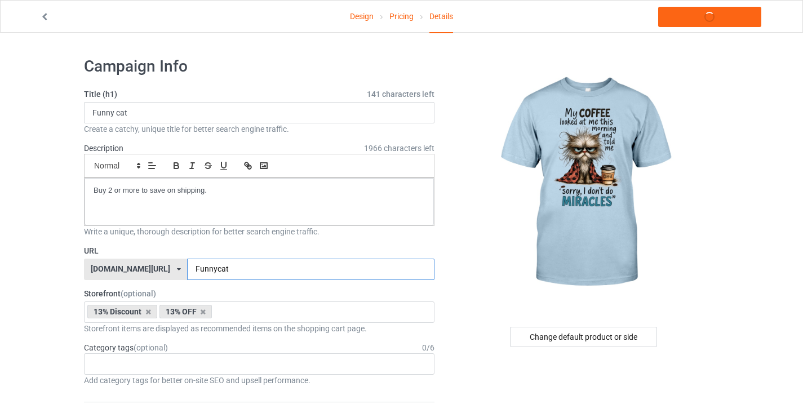
click at [232, 268] on input "Funnycat" at bounding box center [310, 269] width 247 height 21
type input "Funnycat7"
click at [704, 19] on link "Launch campaign" at bounding box center [709, 17] width 103 height 20
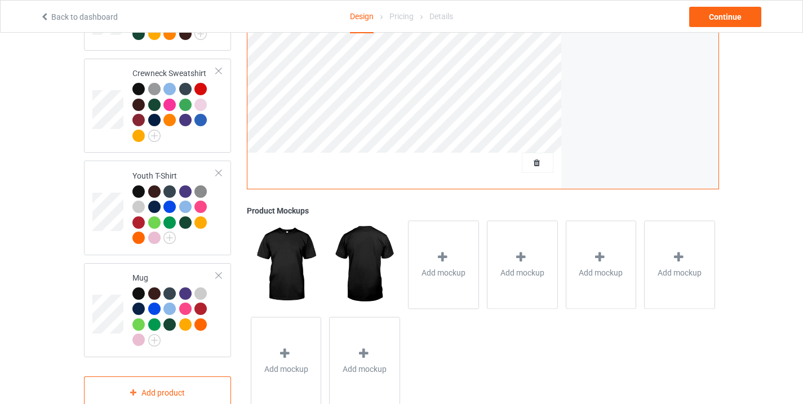
scroll to position [684, 0]
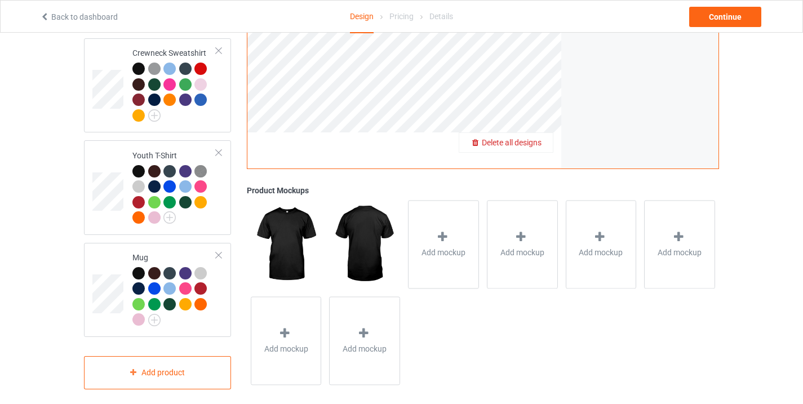
drag, startPoint x: 523, startPoint y: 138, endPoint x: 531, endPoint y: 134, distance: 9.1
click at [531, 138] on span "Delete all designs" at bounding box center [512, 142] width 60 height 9
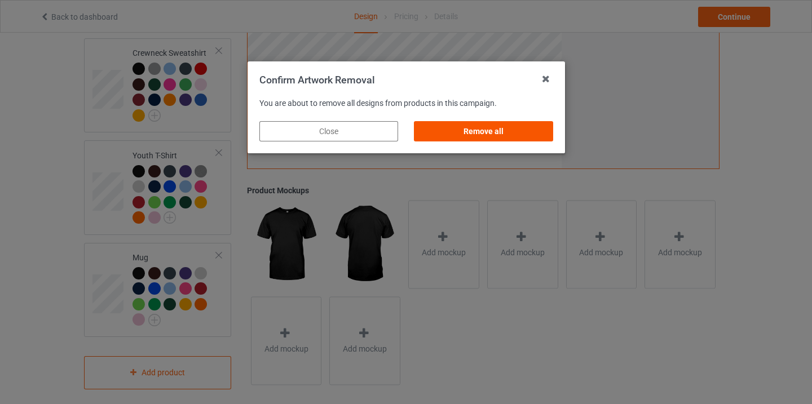
click at [435, 124] on div "Remove all" at bounding box center [483, 131] width 139 height 20
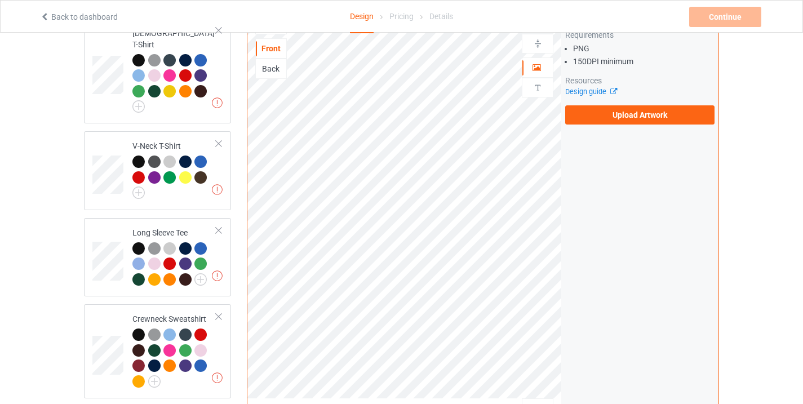
scroll to position [407, 0]
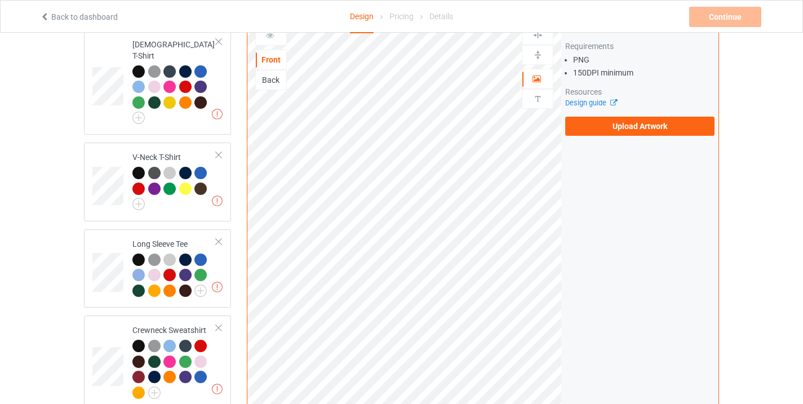
click at [587, 106] on div "Artwork Requirements PNG 150 DPI minimum Resources Design guide Upload Artwork" at bounding box center [639, 78] width 149 height 114
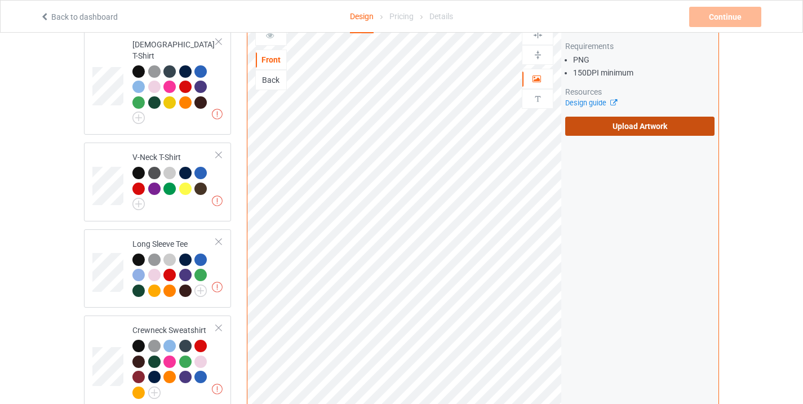
click at [594, 123] on label "Upload Artwork" at bounding box center [639, 126] width 149 height 19
click at [0, 0] on input "Upload Artwork" at bounding box center [0, 0] width 0 height 0
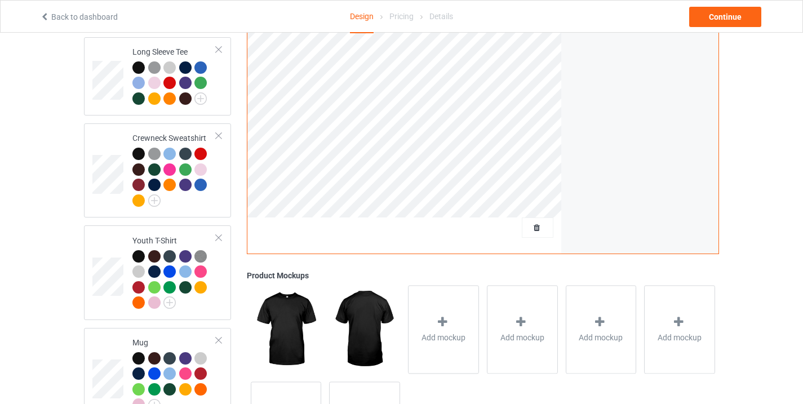
scroll to position [684, 0]
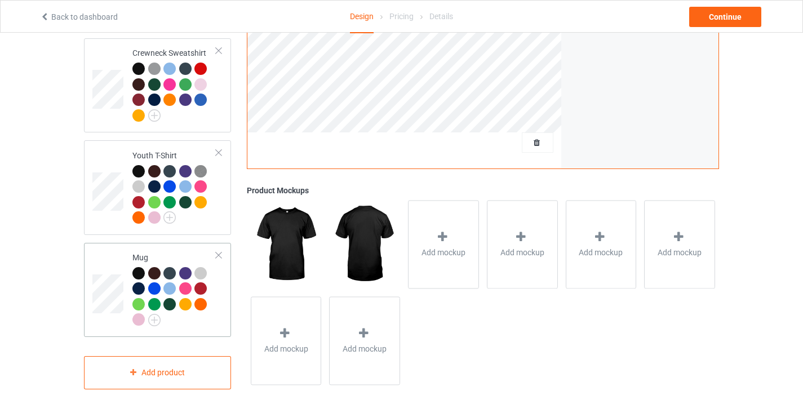
click at [101, 264] on td at bounding box center [109, 289] width 34 height 85
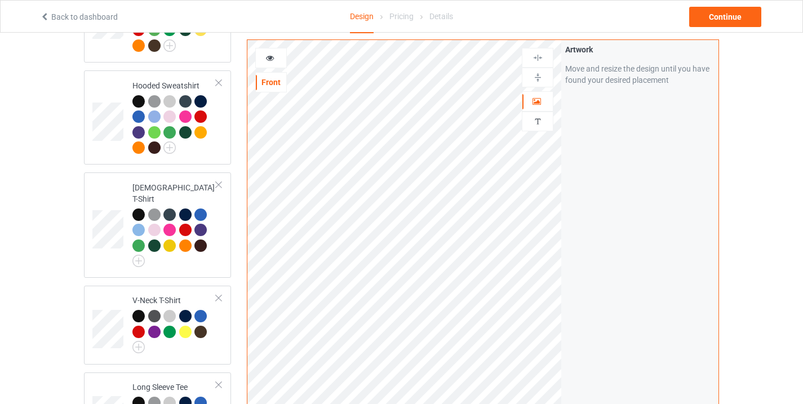
scroll to position [256, 0]
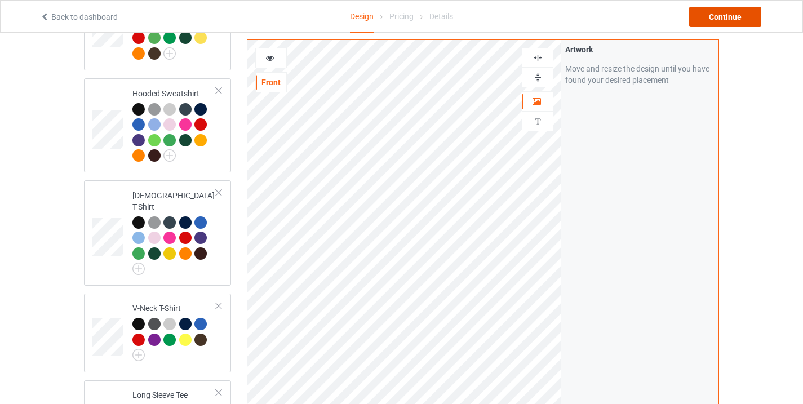
click at [749, 22] on div "Continue" at bounding box center [725, 17] width 72 height 20
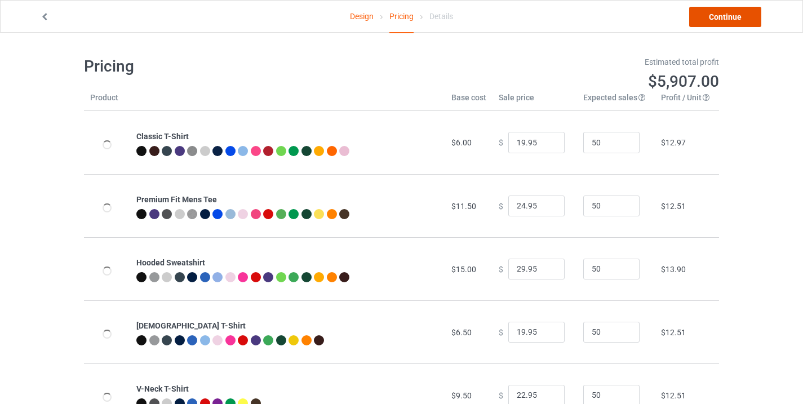
click at [723, 18] on link "Continue" at bounding box center [725, 17] width 72 height 20
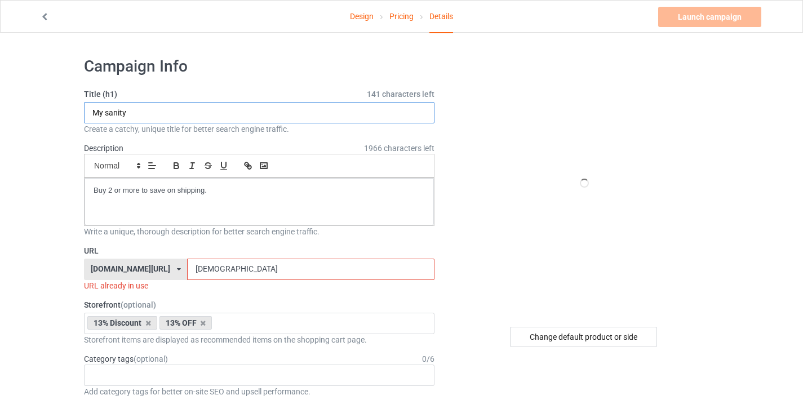
click at [159, 105] on input "My sanity" at bounding box center [259, 112] width 351 height 21
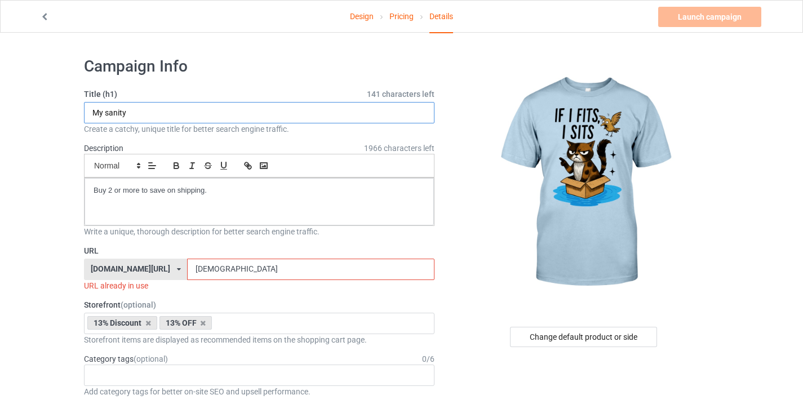
click at [159, 105] on input "My sanity" at bounding box center [259, 112] width 351 height 21
paste input "Funny cat"
click at [159, 105] on input "Funny cat" at bounding box center [259, 112] width 351 height 21
type input "Funny cat"
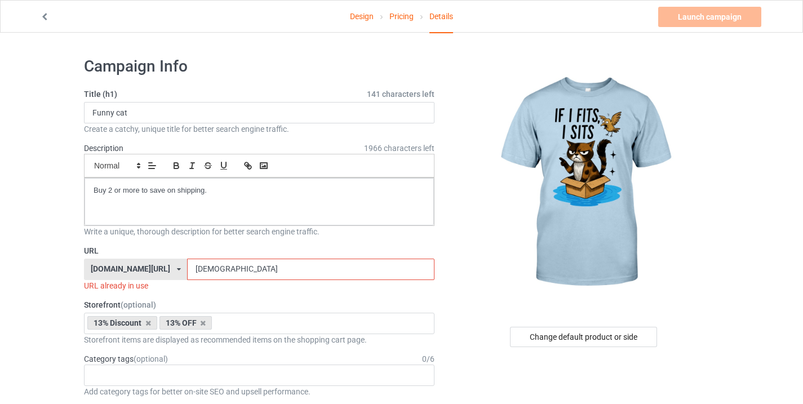
click at [223, 271] on input "[DEMOGRAPHIC_DATA]" at bounding box center [310, 269] width 247 height 21
paste input "Funny cat"
click at [210, 269] on input "Funny cat" at bounding box center [310, 269] width 247 height 21
click at [237, 275] on input "Funnycat" at bounding box center [310, 269] width 247 height 21
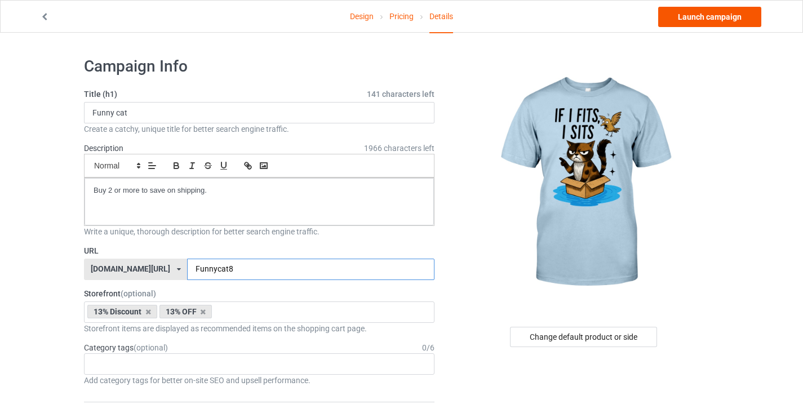
type input "Funnycat8"
click at [729, 16] on link "Launch campaign" at bounding box center [709, 17] width 103 height 20
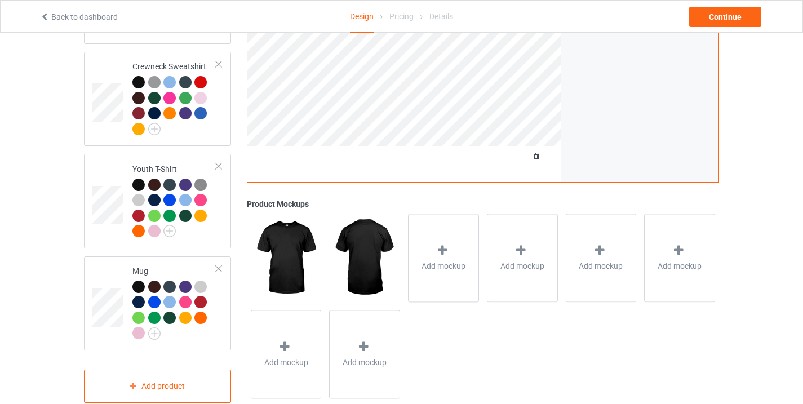
scroll to position [670, 0]
click at [539, 152] on span "Delete all designs" at bounding box center [512, 156] width 60 height 9
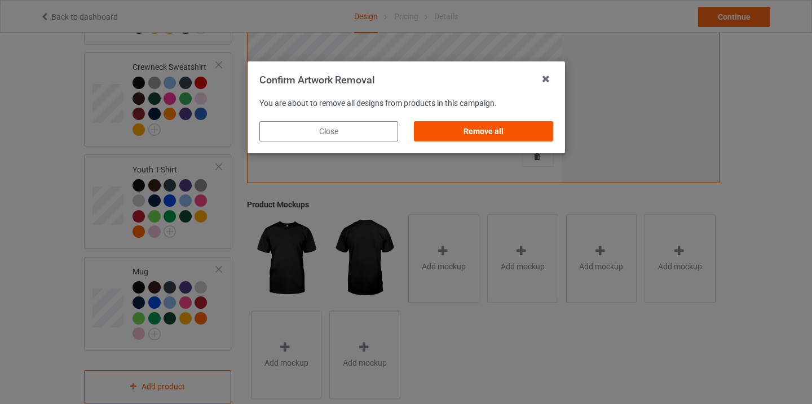
click at [456, 129] on div "Remove all" at bounding box center [483, 131] width 139 height 20
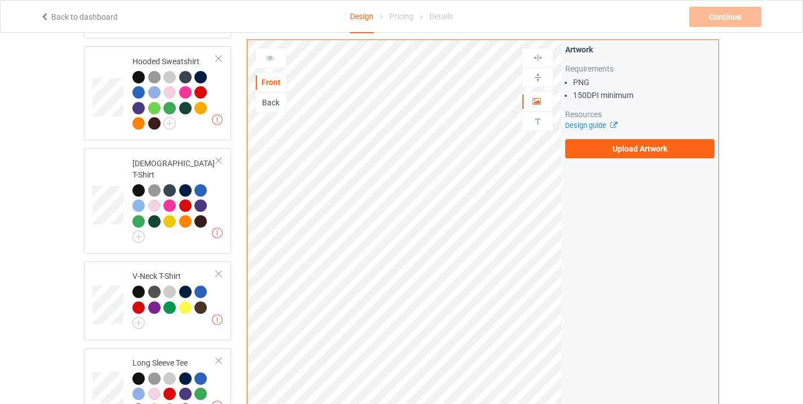
scroll to position [224, 0]
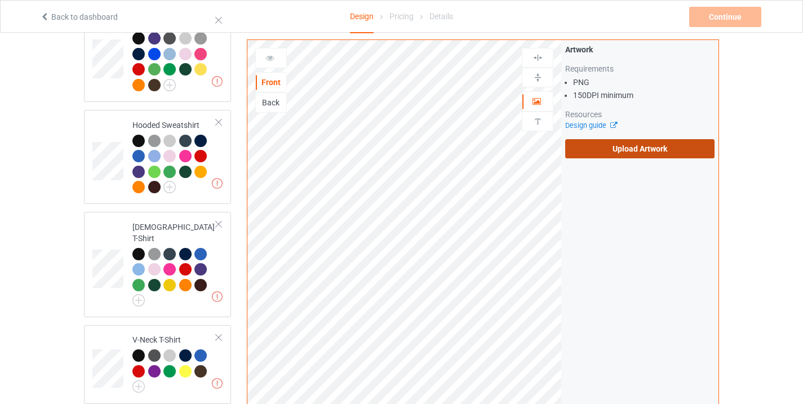
click at [634, 155] on label "Upload Artwork" at bounding box center [639, 148] width 149 height 19
click at [0, 0] on input "Upload Artwork" at bounding box center [0, 0] width 0 height 0
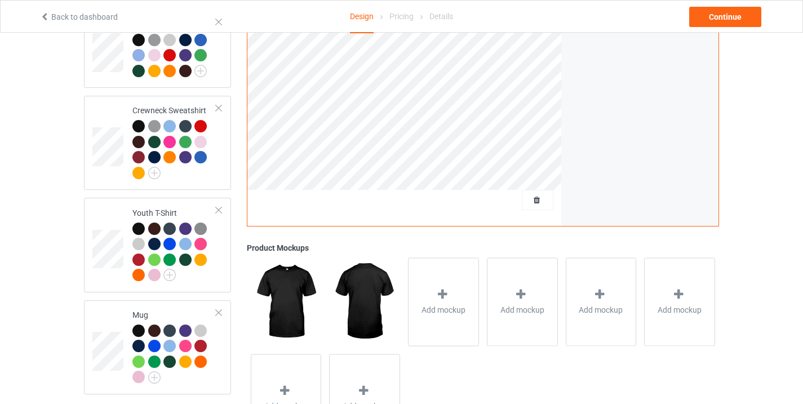
scroll to position [644, 0]
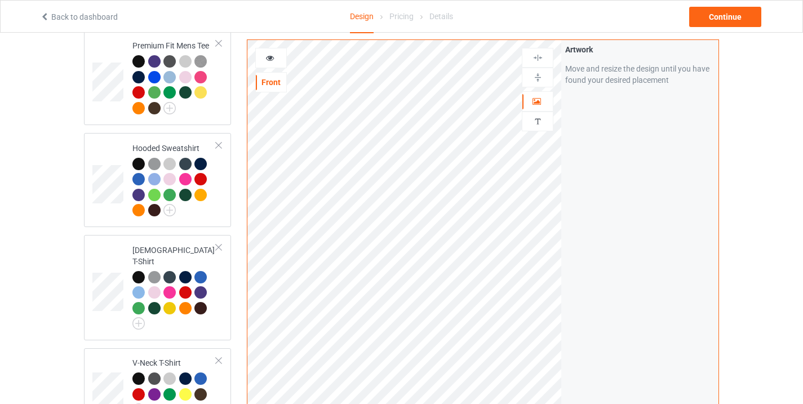
scroll to position [186, 0]
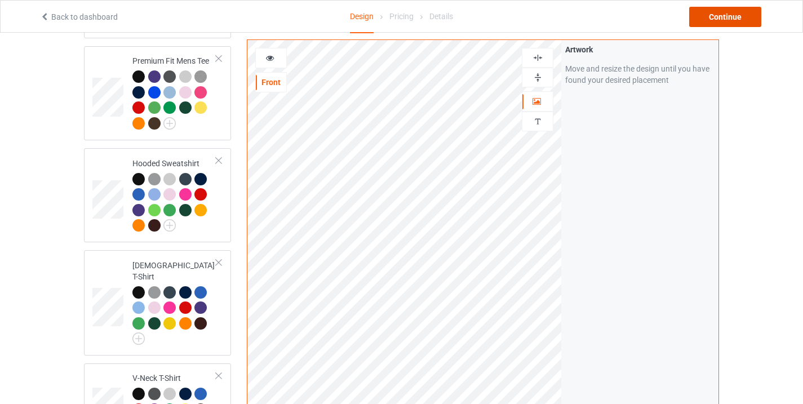
click at [705, 14] on div "Continue" at bounding box center [725, 17] width 72 height 20
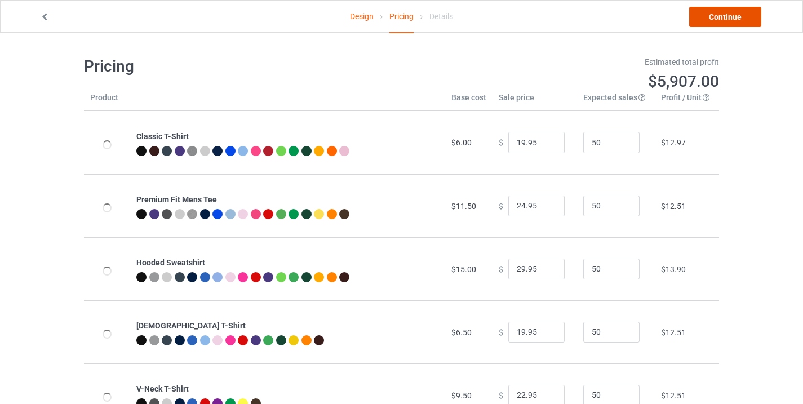
click at [719, 7] on link "Continue" at bounding box center [725, 17] width 72 height 20
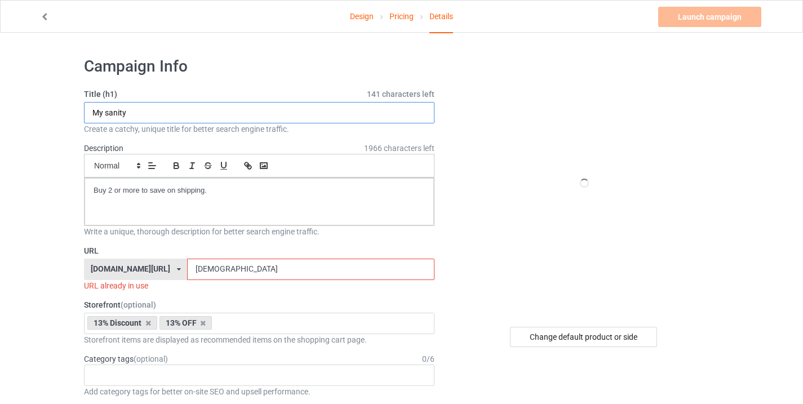
click at [167, 118] on input "My sanity" at bounding box center [259, 112] width 351 height 21
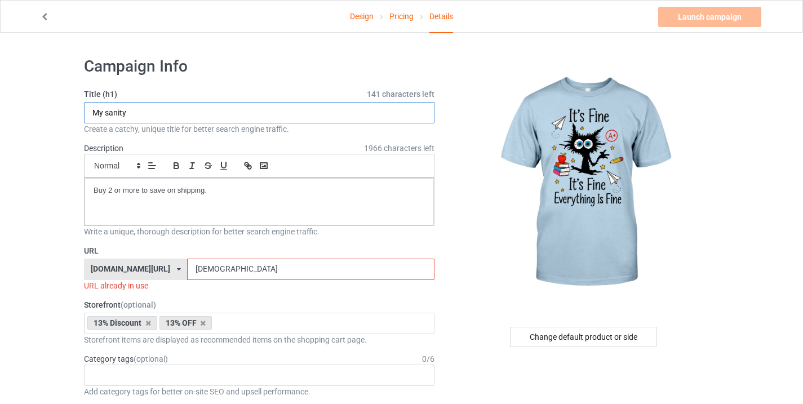
paste input "Funny cat"
type input "Funny cat"
click at [211, 273] on input "[DEMOGRAPHIC_DATA]" at bounding box center [310, 269] width 247 height 21
paste input "Funny cat"
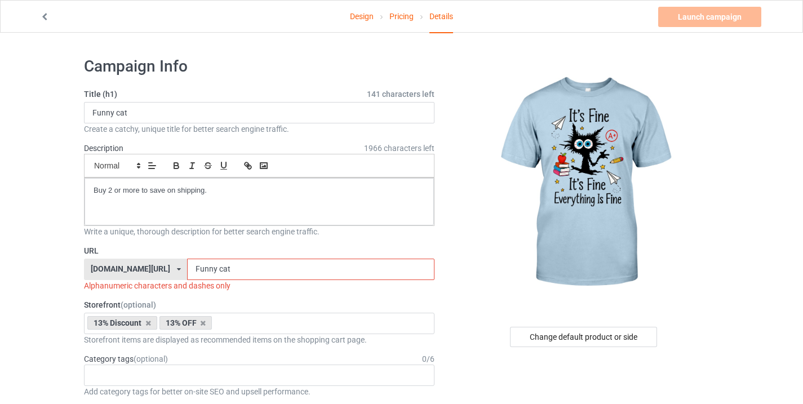
click at [229, 269] on input "Funny cat" at bounding box center [310, 269] width 247 height 21
click at [210, 271] on input "Funny cat9" at bounding box center [310, 269] width 247 height 21
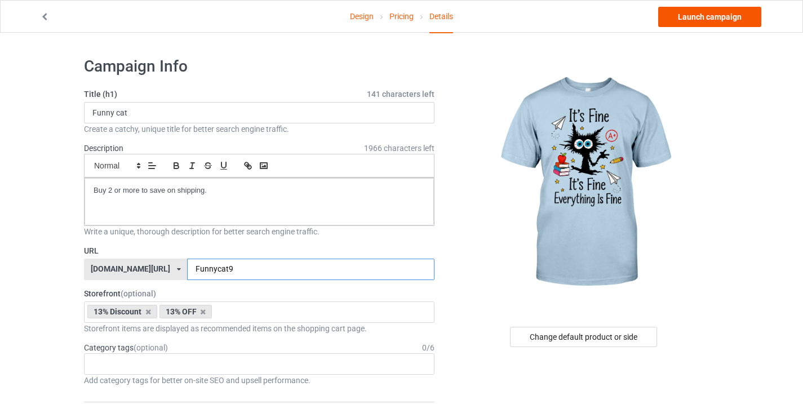
type input "Funnycat9"
click at [684, 13] on link "Launch campaign" at bounding box center [709, 17] width 103 height 20
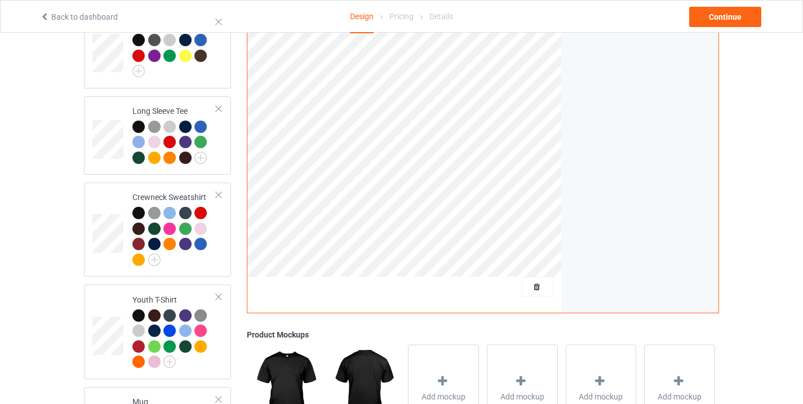
scroll to position [541, 0]
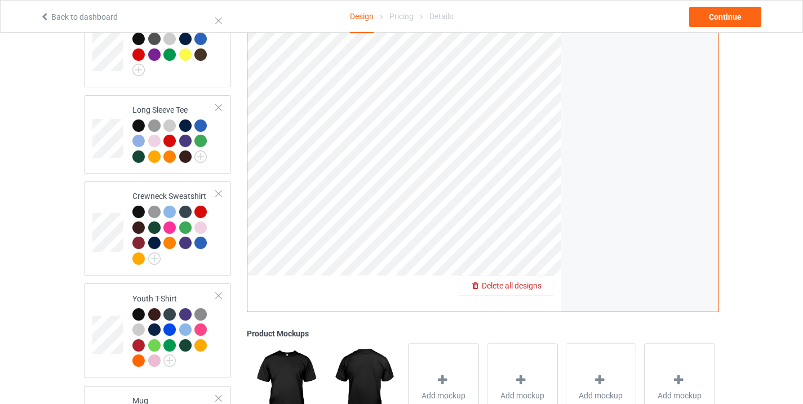
click at [532, 281] on span "Delete all designs" at bounding box center [512, 285] width 60 height 9
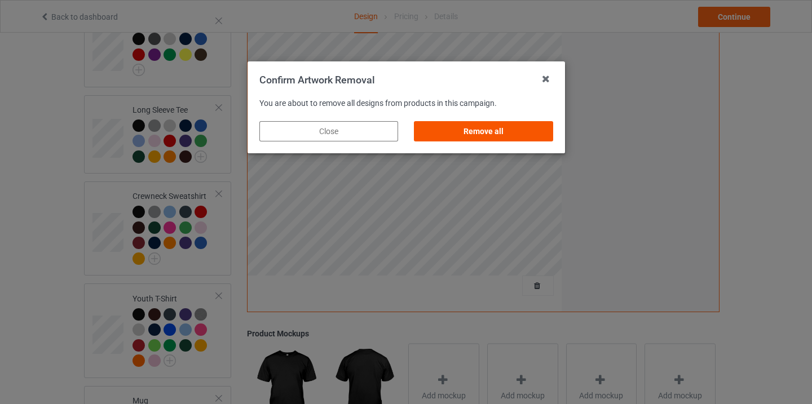
click at [488, 139] on div "Remove all" at bounding box center [483, 131] width 139 height 20
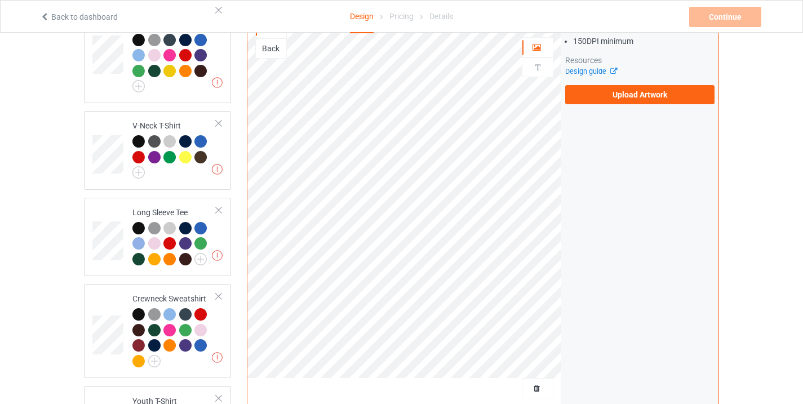
scroll to position [386, 0]
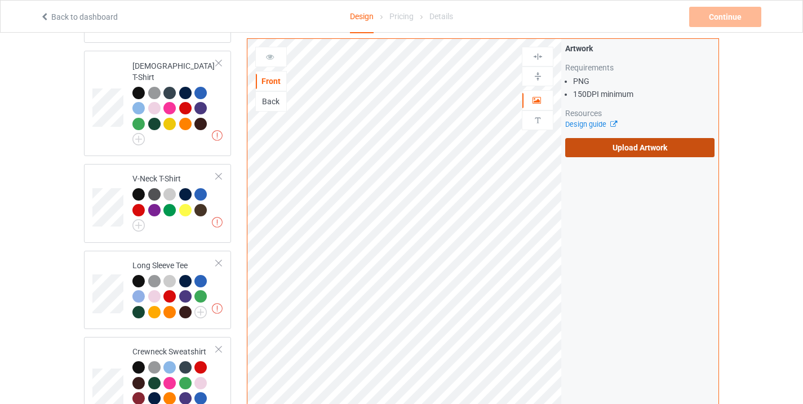
click at [611, 138] on label "Upload Artwork" at bounding box center [639, 147] width 149 height 19
click at [0, 0] on input "Upload Artwork" at bounding box center [0, 0] width 0 height 0
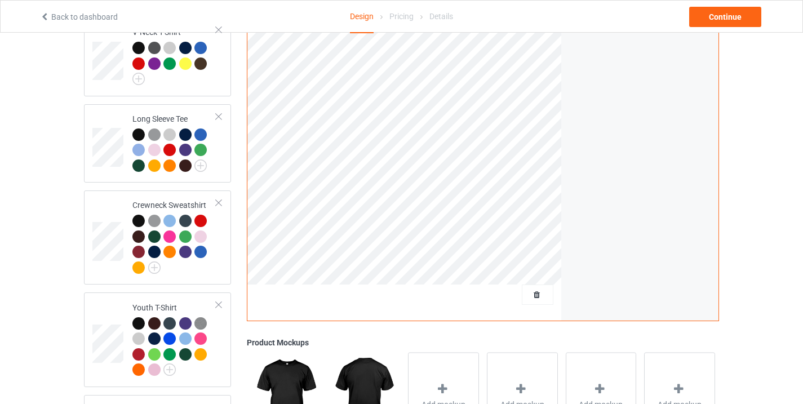
scroll to position [684, 0]
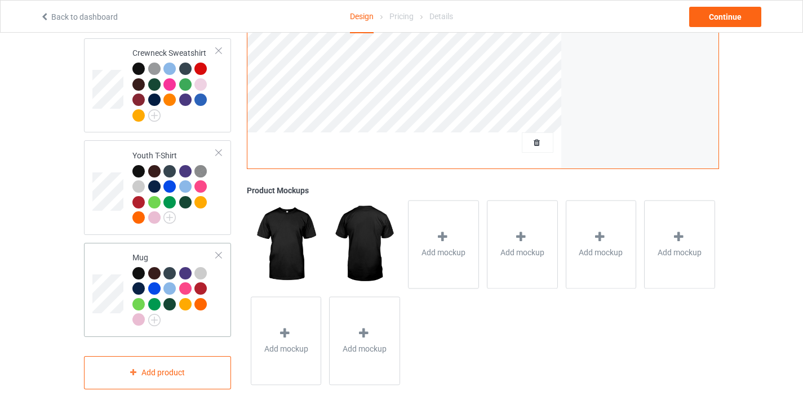
click at [91, 294] on div "Mug" at bounding box center [157, 290] width 147 height 94
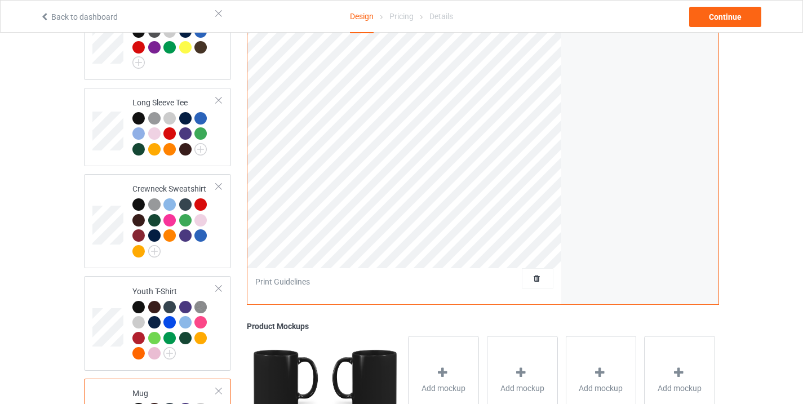
scroll to position [414, 0]
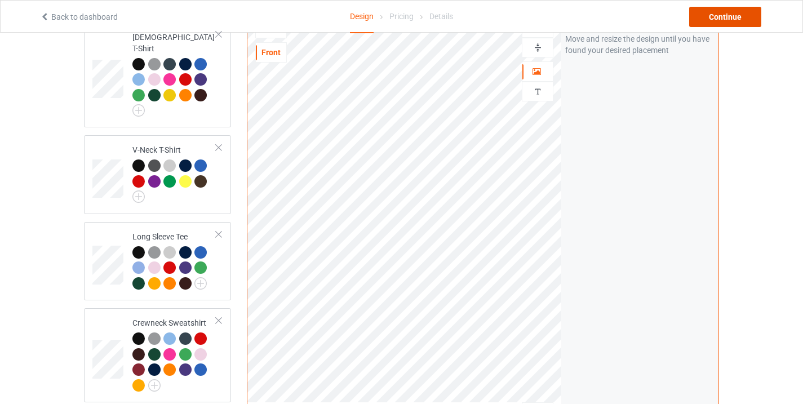
click at [737, 14] on div "Continue" at bounding box center [725, 17] width 72 height 20
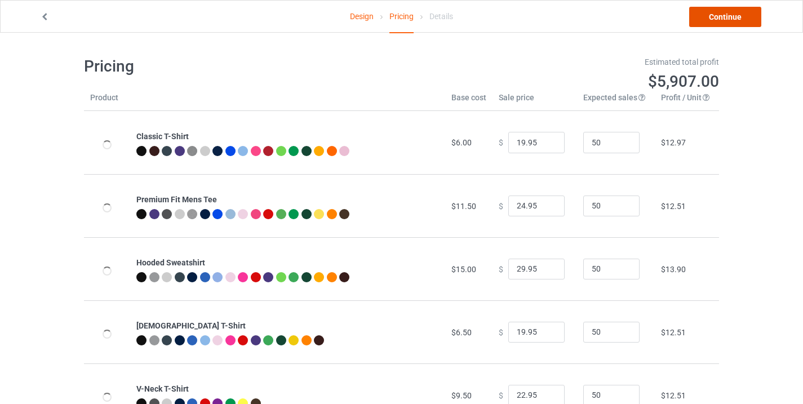
click at [737, 14] on link "Continue" at bounding box center [725, 17] width 72 height 20
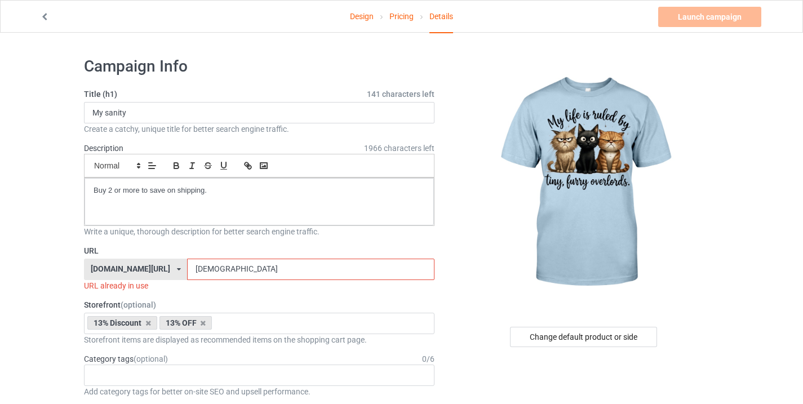
click at [136, 125] on div "Create a catchy, unique title for better search engine traffic." at bounding box center [259, 128] width 351 height 11
click at [134, 113] on input "My sanity" at bounding box center [259, 112] width 351 height 21
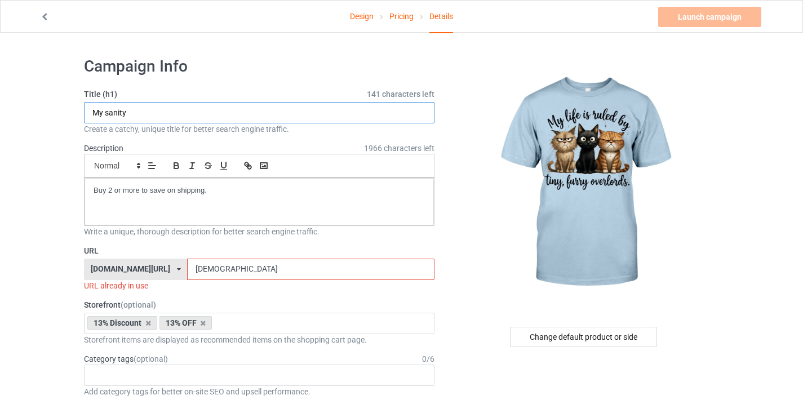
paste input "Funny cat"
click at [134, 113] on input "My sanityFunny cat" at bounding box center [259, 112] width 351 height 21
paste input "text"
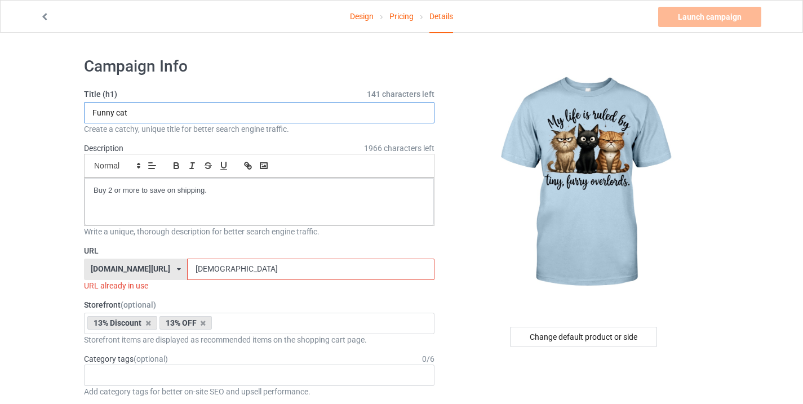
type input "Funny cat"
click at [202, 267] on input "[DEMOGRAPHIC_DATA]" at bounding box center [310, 269] width 247 height 21
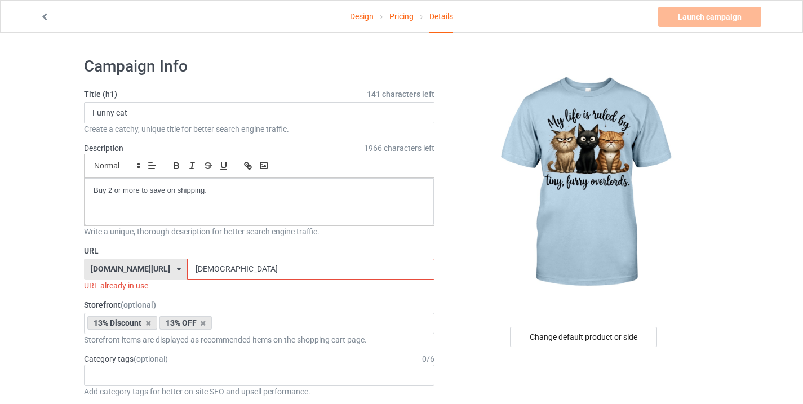
paste input "Funny cat"
click at [210, 272] on input "Funny cat" at bounding box center [310, 269] width 247 height 21
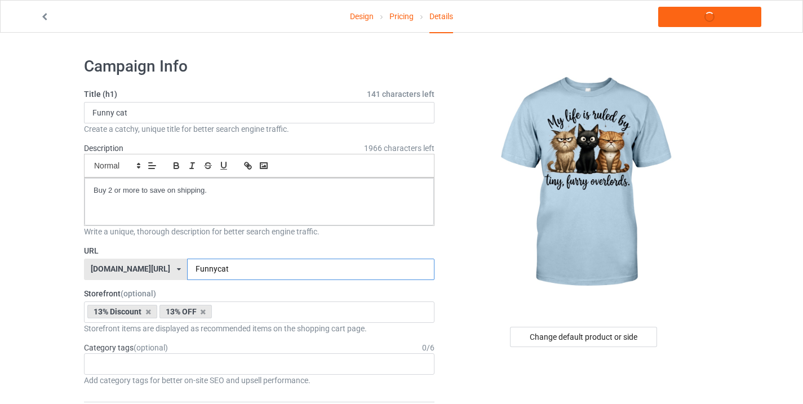
click at [233, 273] on input "Funnycat" at bounding box center [310, 269] width 247 height 21
type input "Funnycat10"
click at [707, 16] on link "Launch campaign" at bounding box center [709, 17] width 103 height 20
